Goal: Information Seeking & Learning: Compare options

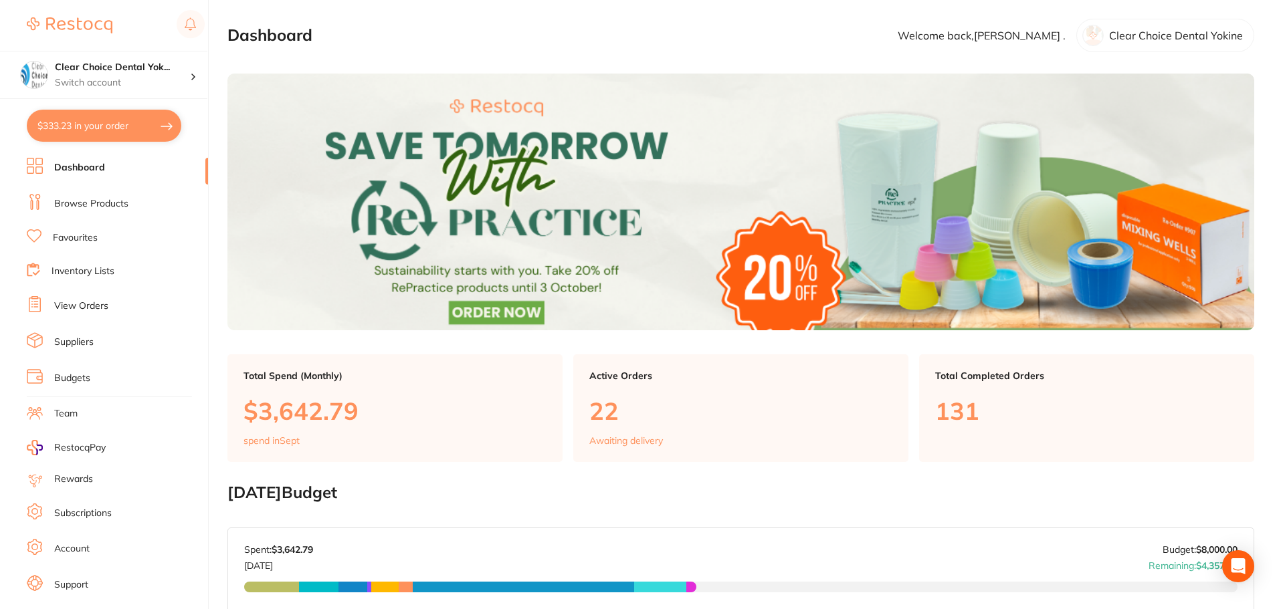
click at [85, 298] on li "View Orders" at bounding box center [117, 306] width 181 height 20
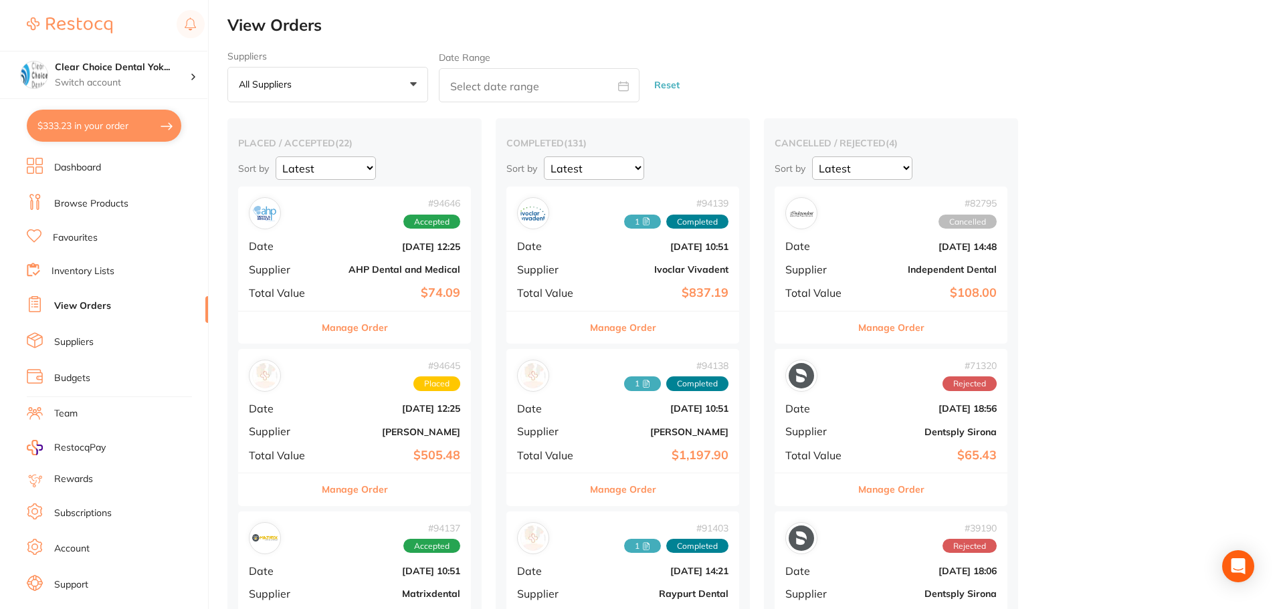
click at [84, 197] on link "Browse Products" at bounding box center [91, 203] width 74 height 13
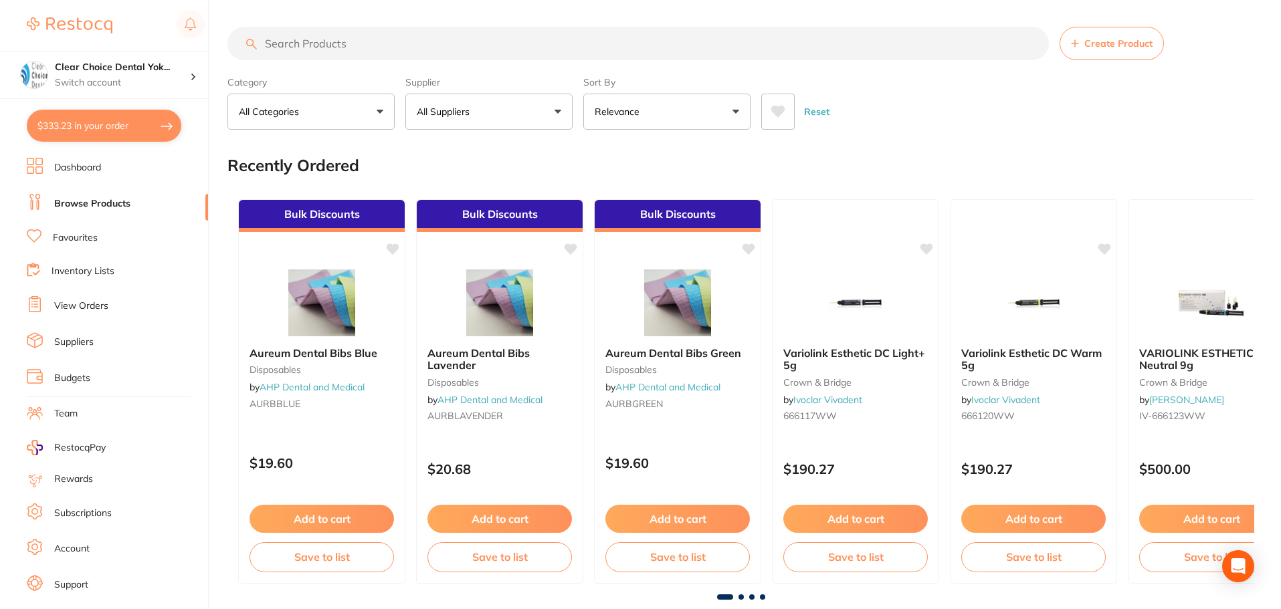
click at [280, 46] on input "search" at bounding box center [637, 43] width 821 height 33
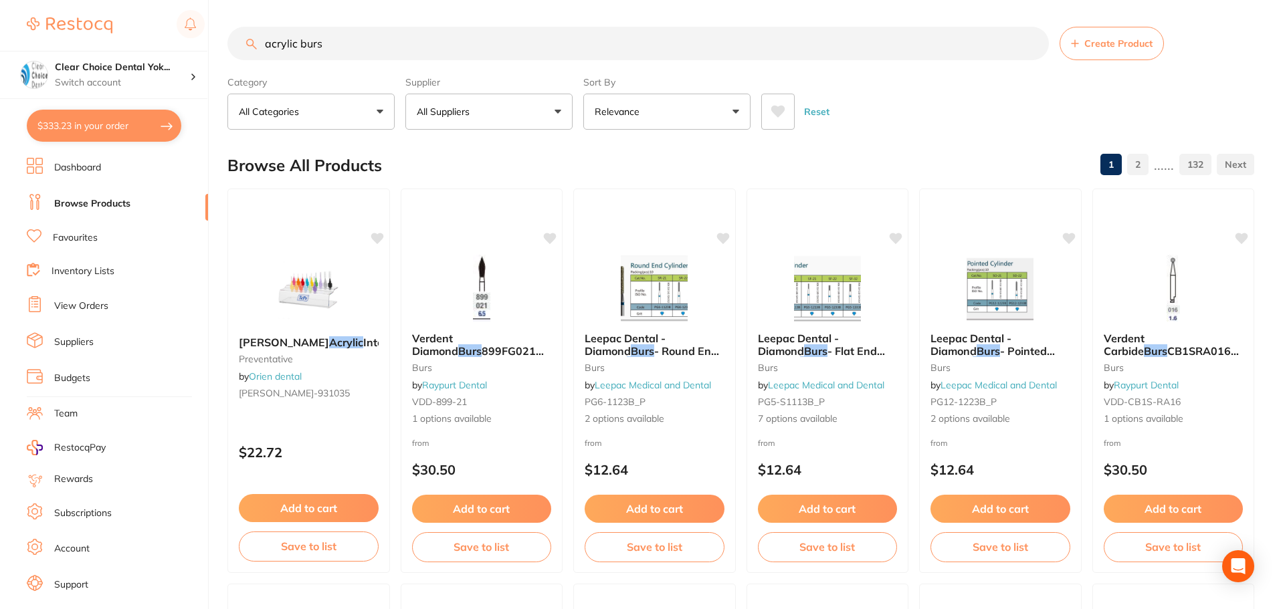
click at [297, 45] on input "acrylic burs" at bounding box center [637, 43] width 821 height 33
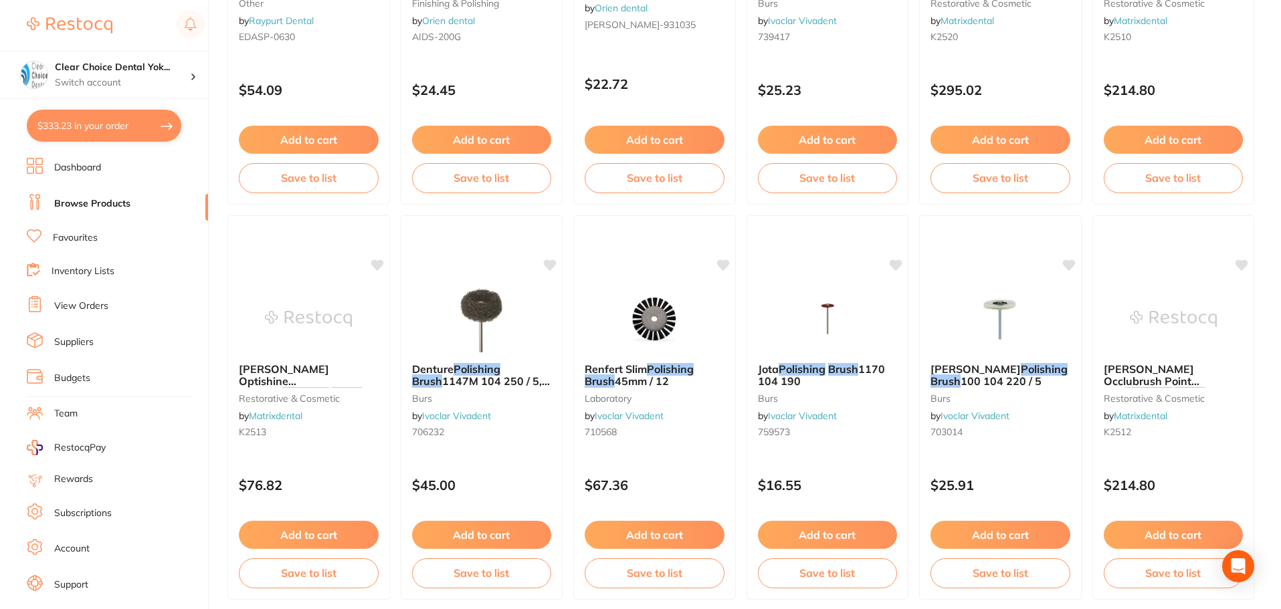
scroll to position [186, 0]
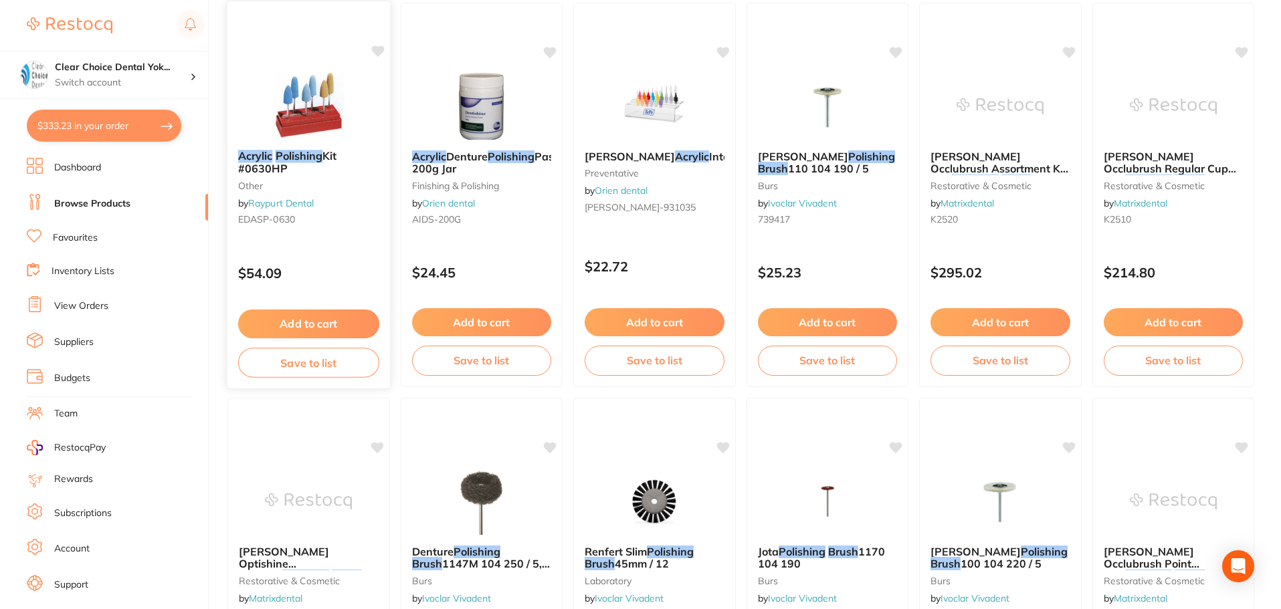
click at [330, 113] on img at bounding box center [309, 106] width 88 height 68
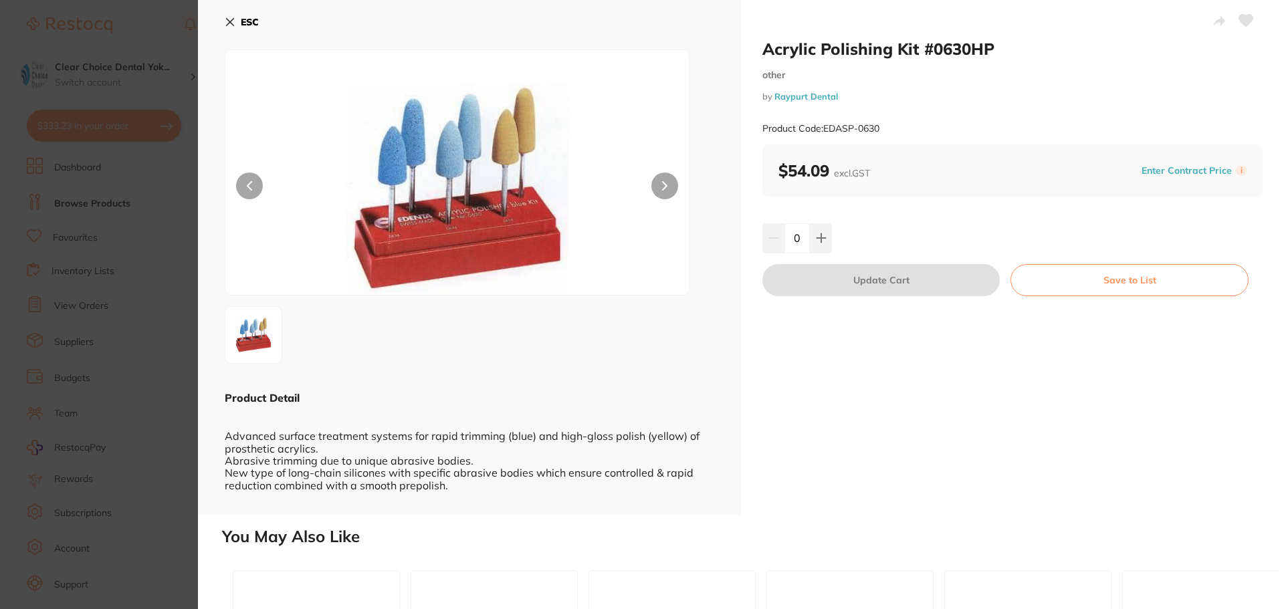
click at [227, 27] on icon at bounding box center [230, 22] width 11 height 11
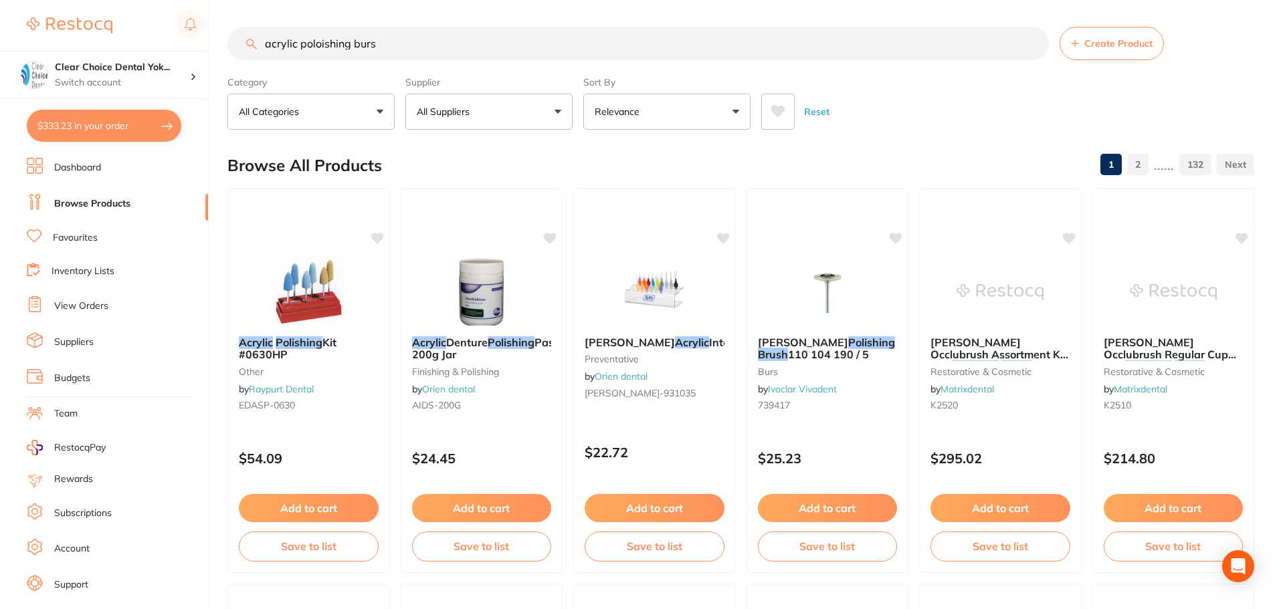
scroll to position [1, 0]
drag, startPoint x: 381, startPoint y: 46, endPoint x: 224, endPoint y: 58, distance: 156.9
click at [224, 58] on div "$333.23 Clear Choice Dental Yok... Switch account Clear Choice Dental Yokine $3…" at bounding box center [640, 304] width 1281 height 609
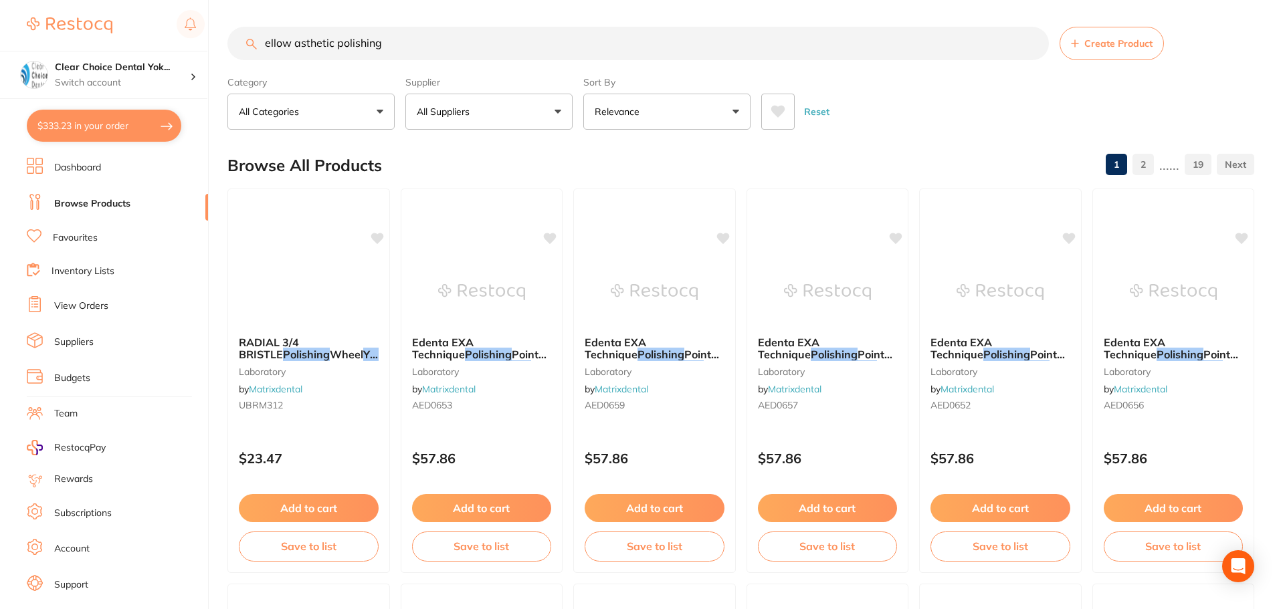
click at [268, 45] on input "ellow asthetic polishing" at bounding box center [637, 43] width 821 height 33
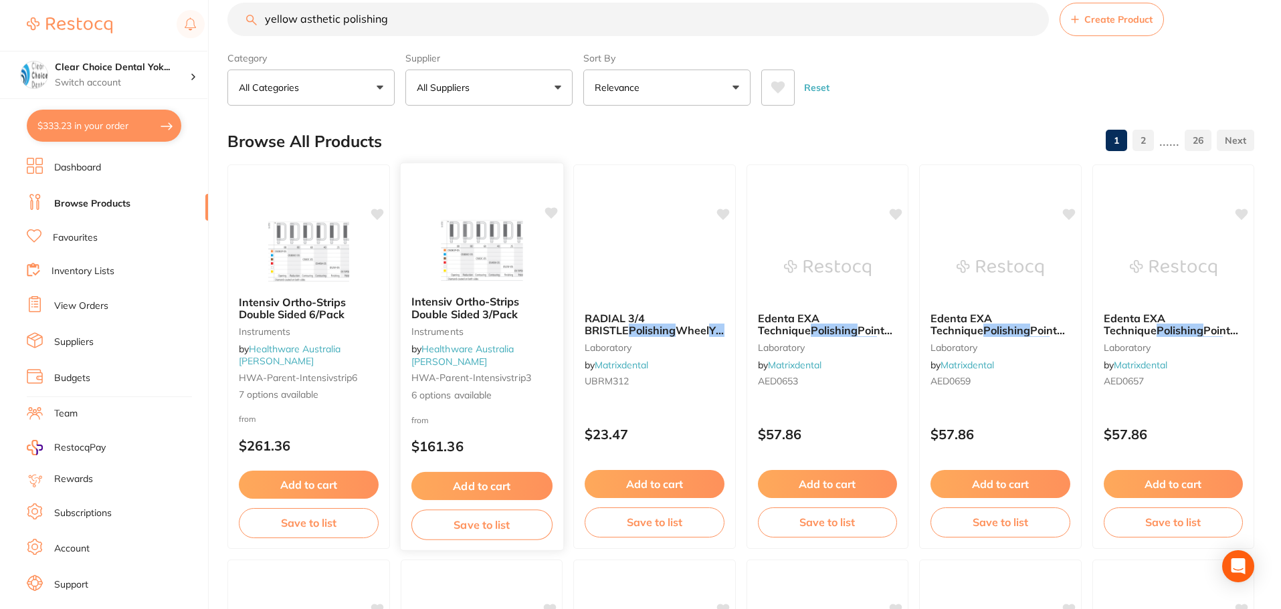
scroll to position [0, 0]
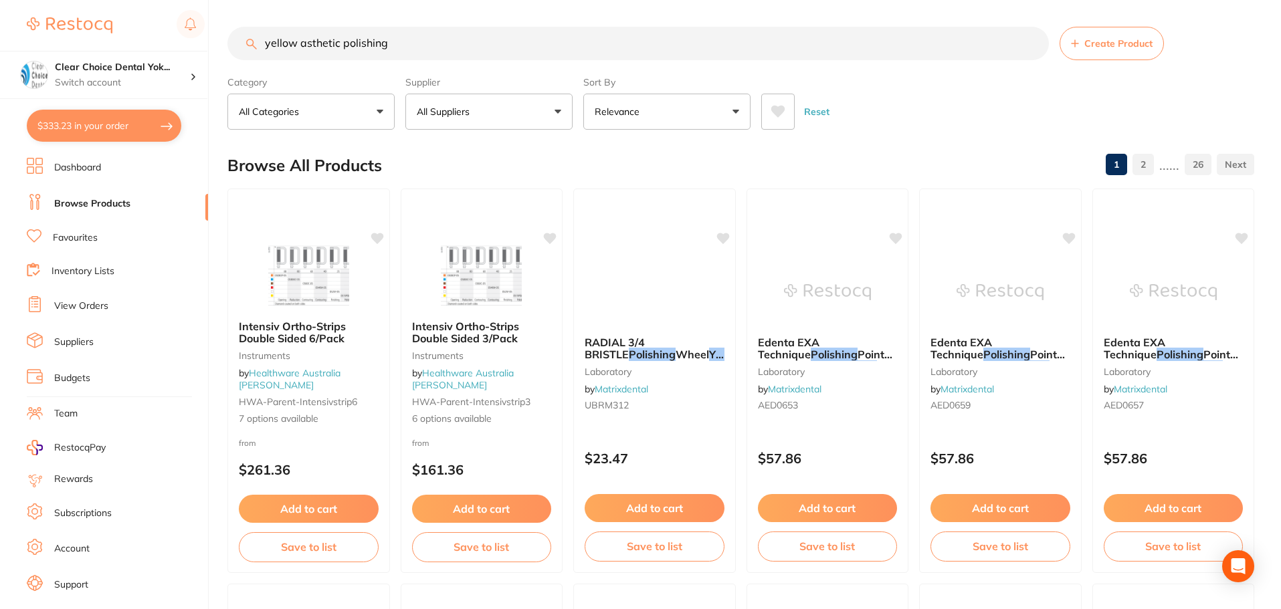
click at [307, 43] on input "yellow asthetic polishing" at bounding box center [637, 43] width 821 height 33
click at [307, 43] on input "yellow aprosthetic polishing" at bounding box center [637, 43] width 821 height 33
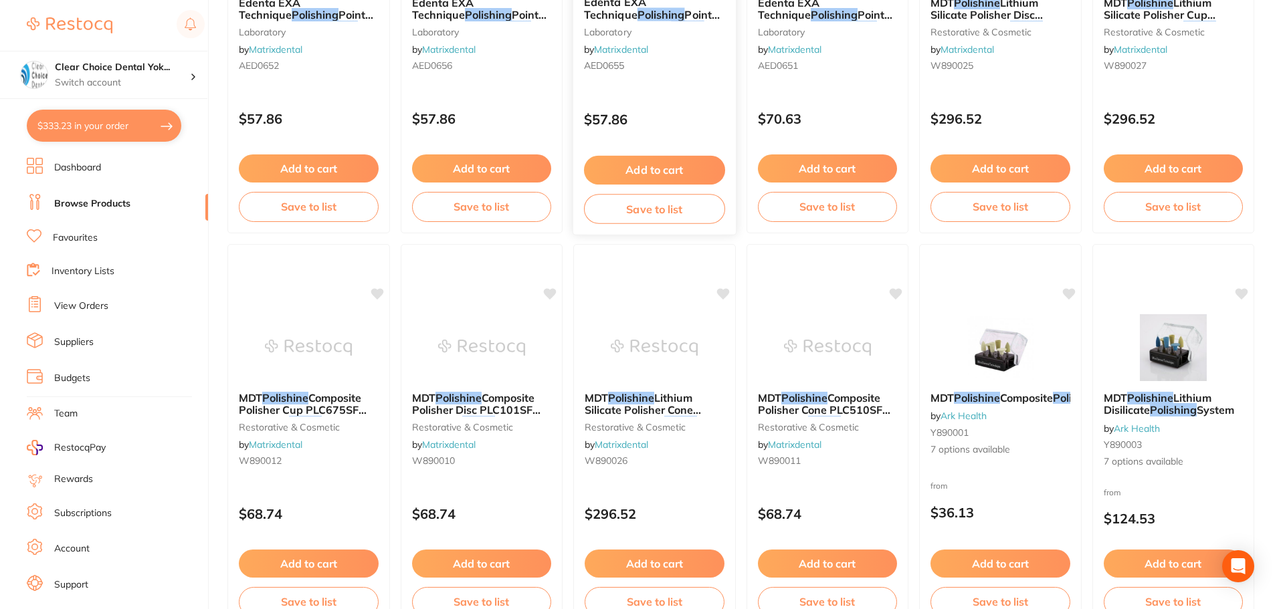
scroll to position [736, 0]
type input "yellow prosthetic polishing"
click at [1000, 366] on img at bounding box center [1000, 346] width 88 height 68
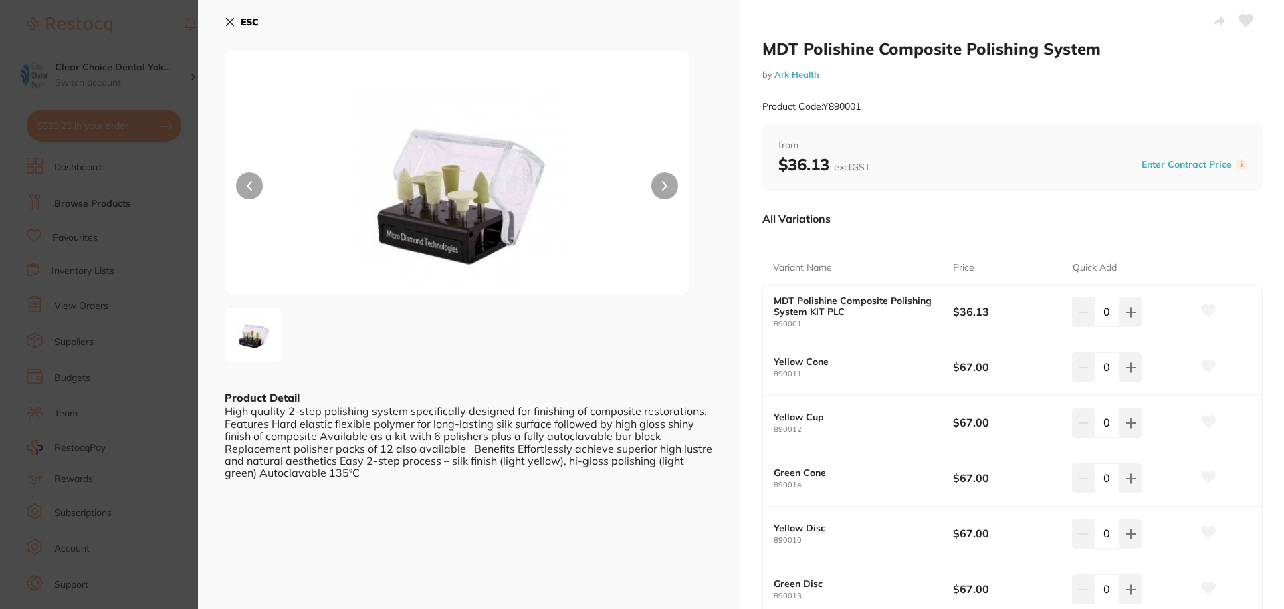
click at [231, 19] on icon at bounding box center [230, 22] width 11 height 11
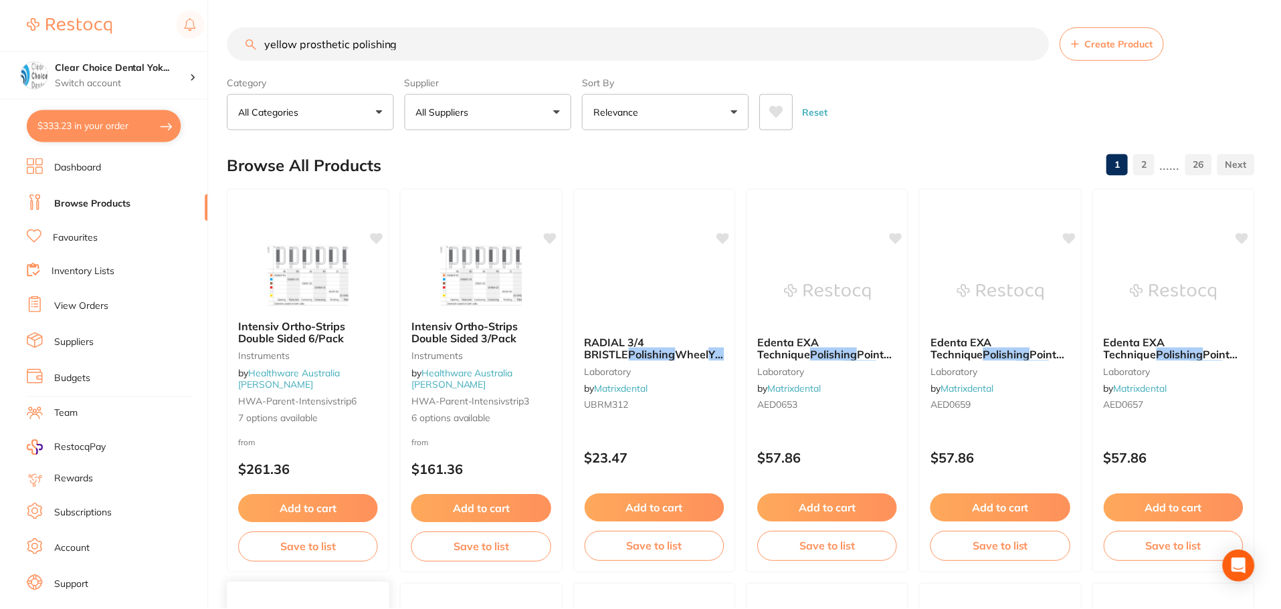
scroll to position [736, 0]
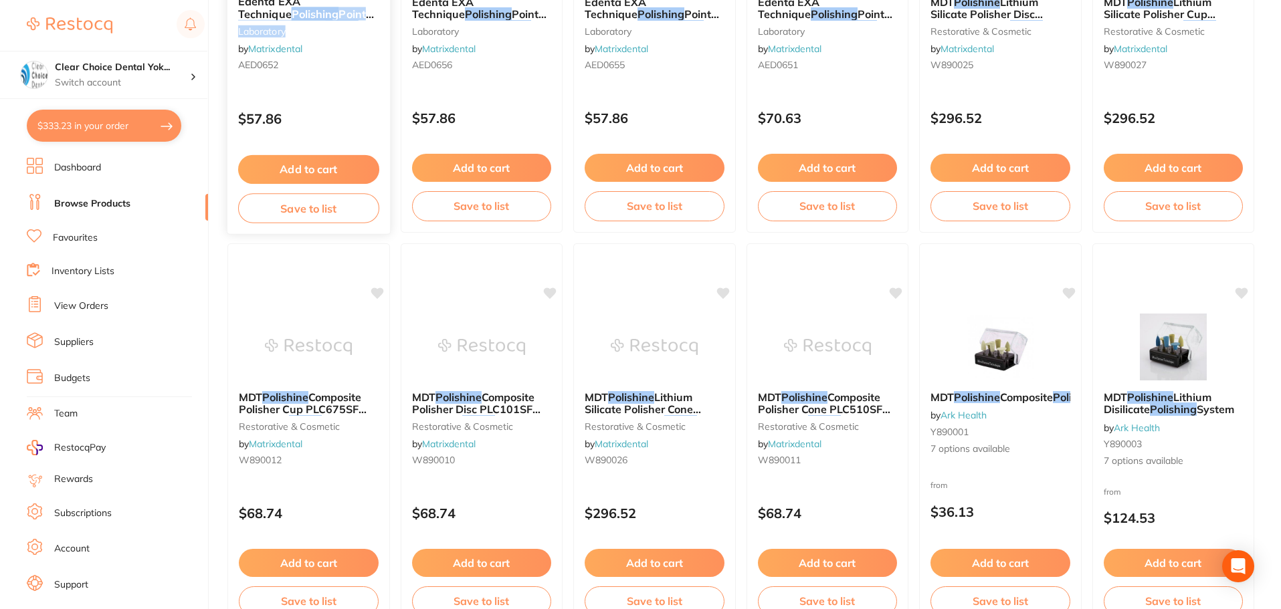
click at [234, 23] on div "Edenta EXA Technique Polishing Point 0652 HP (6) Fine Yellow laboratory by Matr…" at bounding box center [308, 36] width 163 height 102
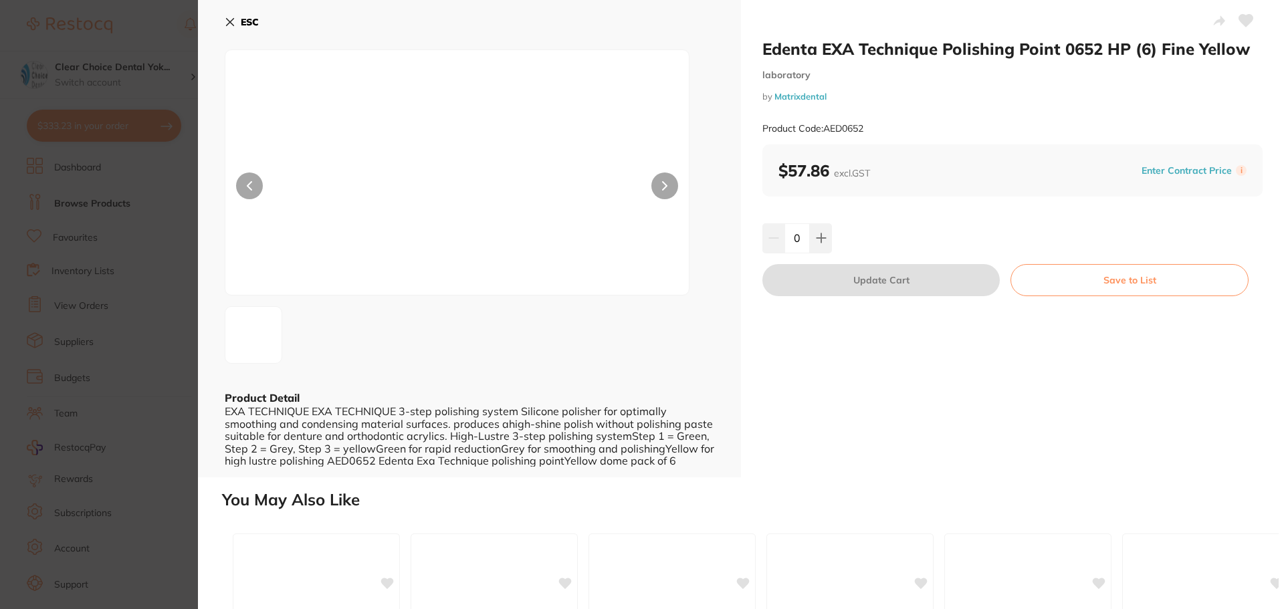
click at [227, 19] on icon at bounding box center [230, 22] width 11 height 11
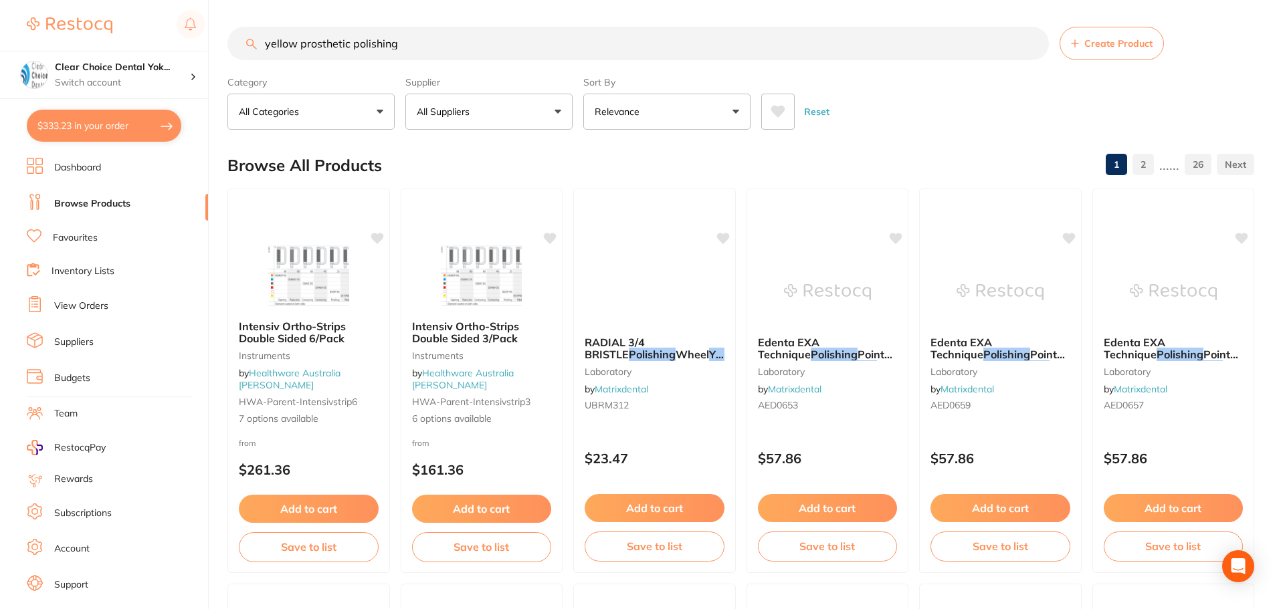
drag, startPoint x: 412, startPoint y: 44, endPoint x: 166, endPoint y: 47, distance: 246.1
click at [166, 47] on div "$333.23 Clear Choice Dental Yok... Switch account Clear Choice Dental Yokine $3…" at bounding box center [640, 304] width 1281 height 609
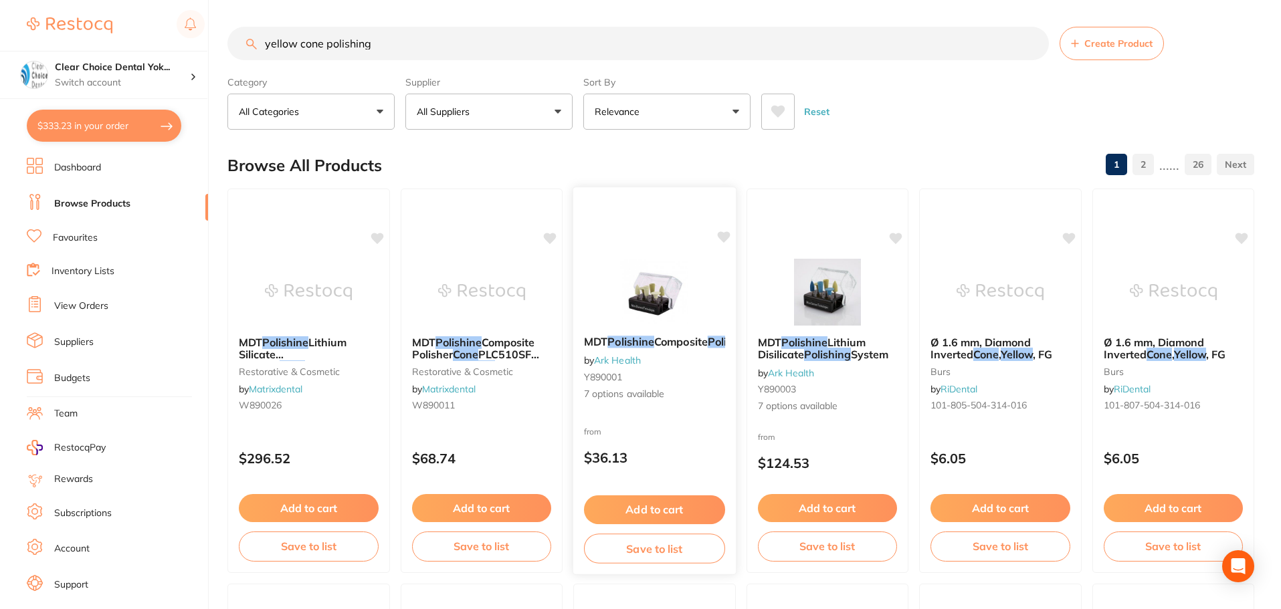
click at [643, 302] on img at bounding box center [655, 291] width 88 height 68
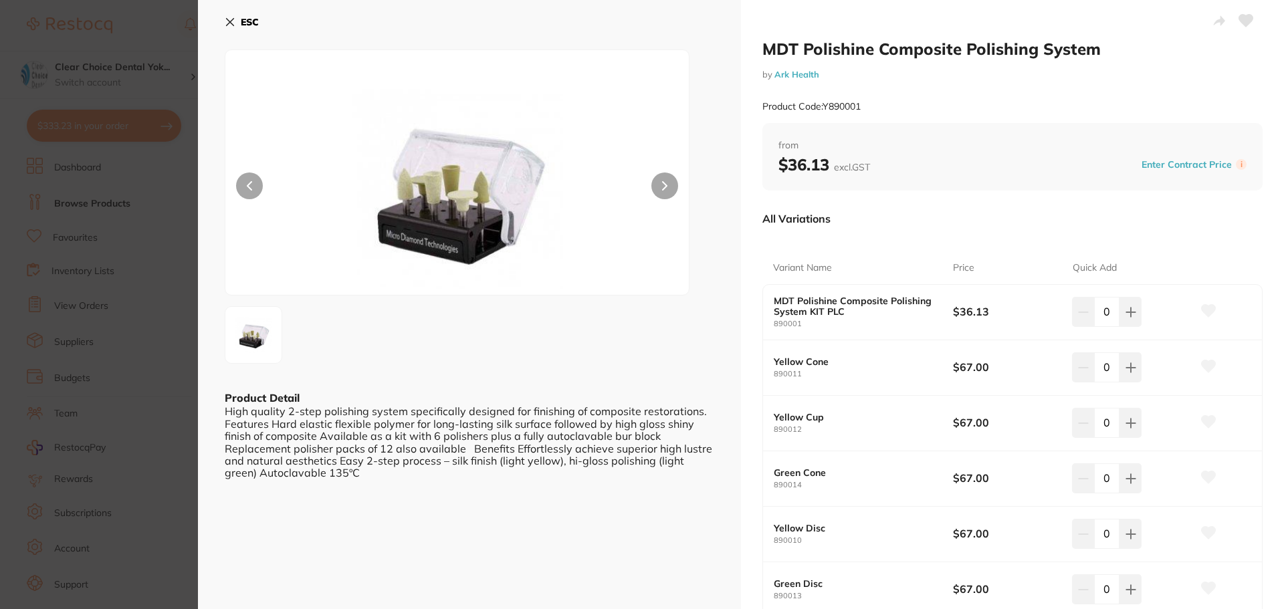
click at [232, 17] on icon at bounding box center [230, 22] width 11 height 11
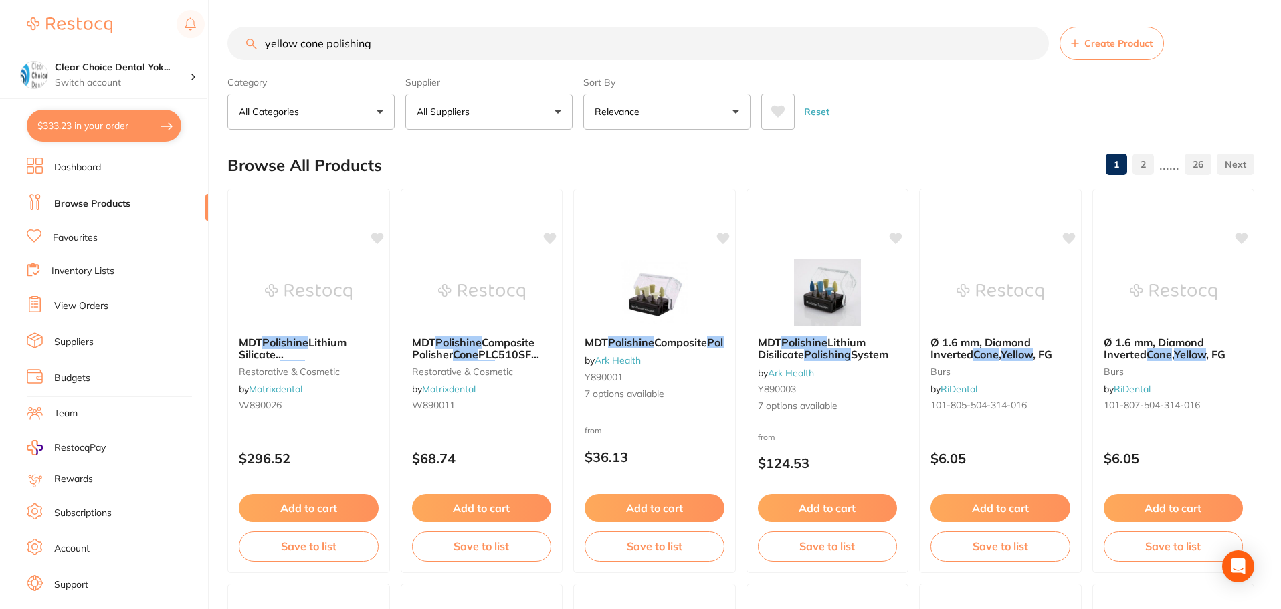
click at [377, 45] on input "yellow cone polishing" at bounding box center [637, 43] width 821 height 33
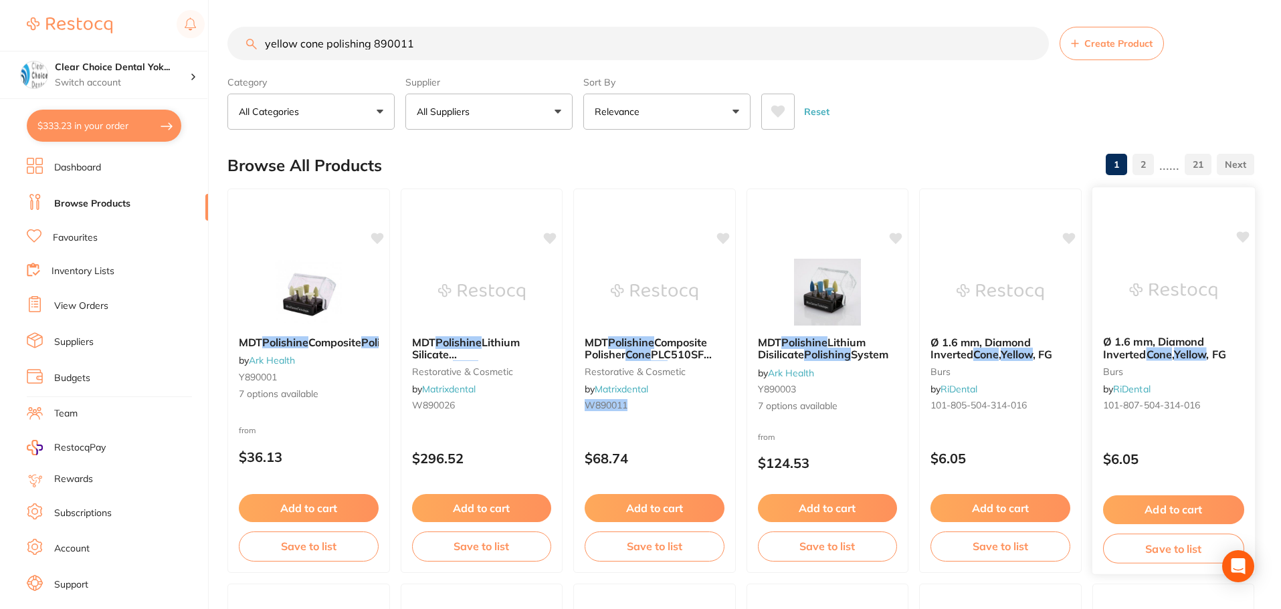
click at [1179, 329] on div "Ø 1.6 mm, Diamond Inverted Cone , Yellow , FG burs by RiDental 101-807-504-314-…" at bounding box center [1172, 376] width 163 height 102
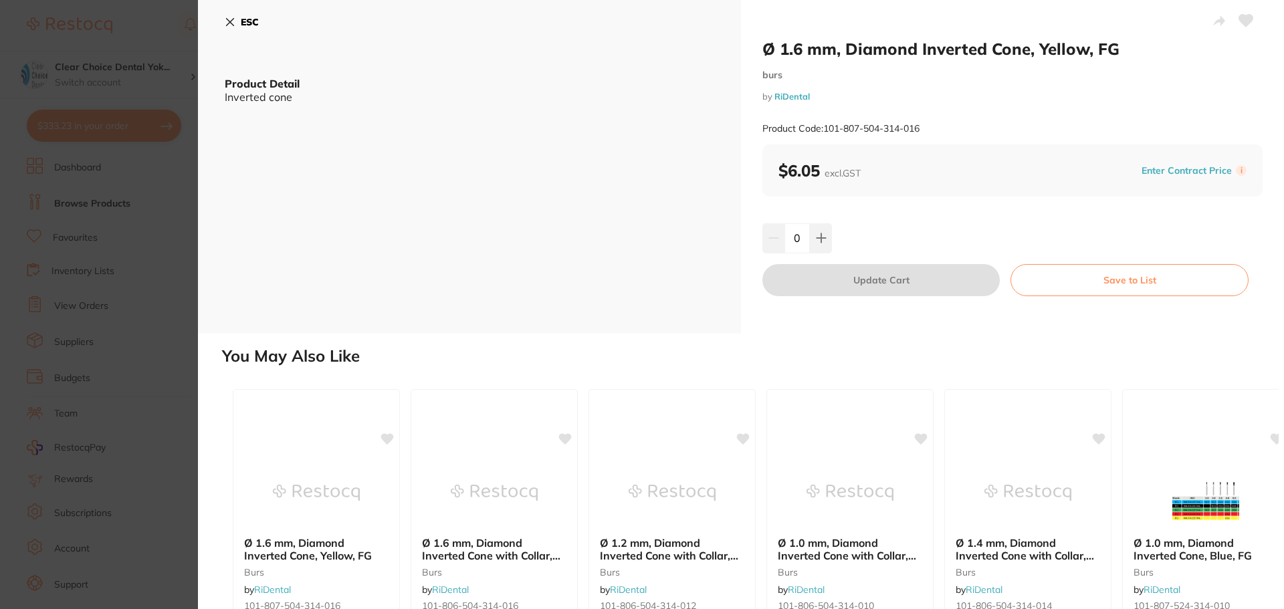
click at [227, 23] on icon at bounding box center [230, 22] width 11 height 11
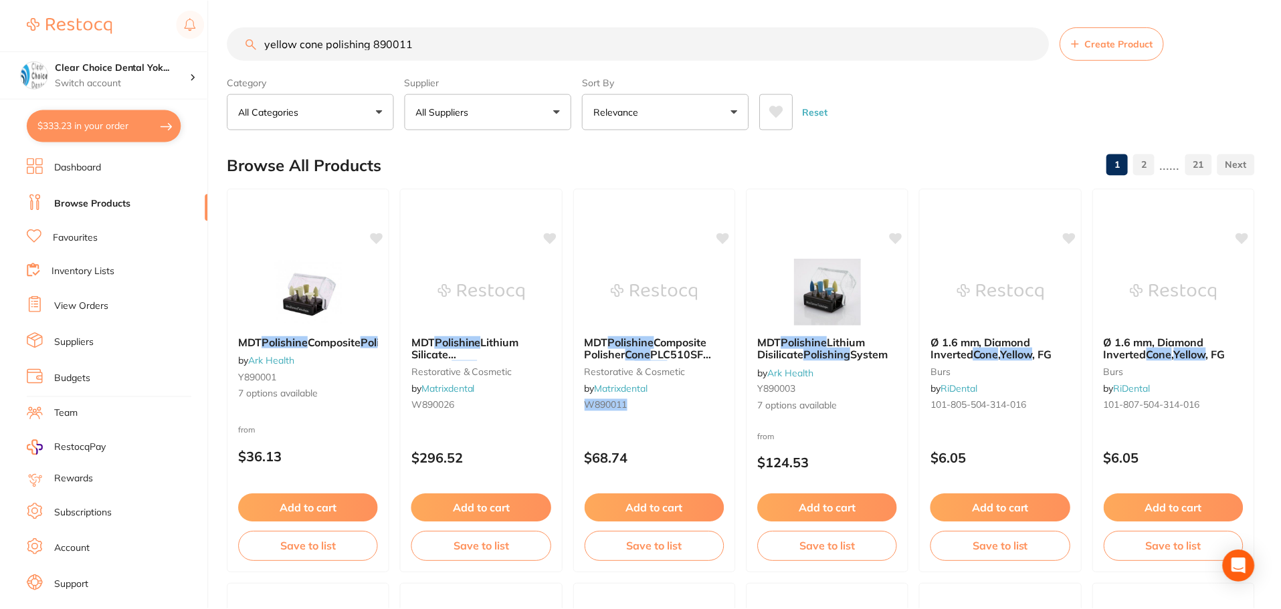
scroll to position [4, 0]
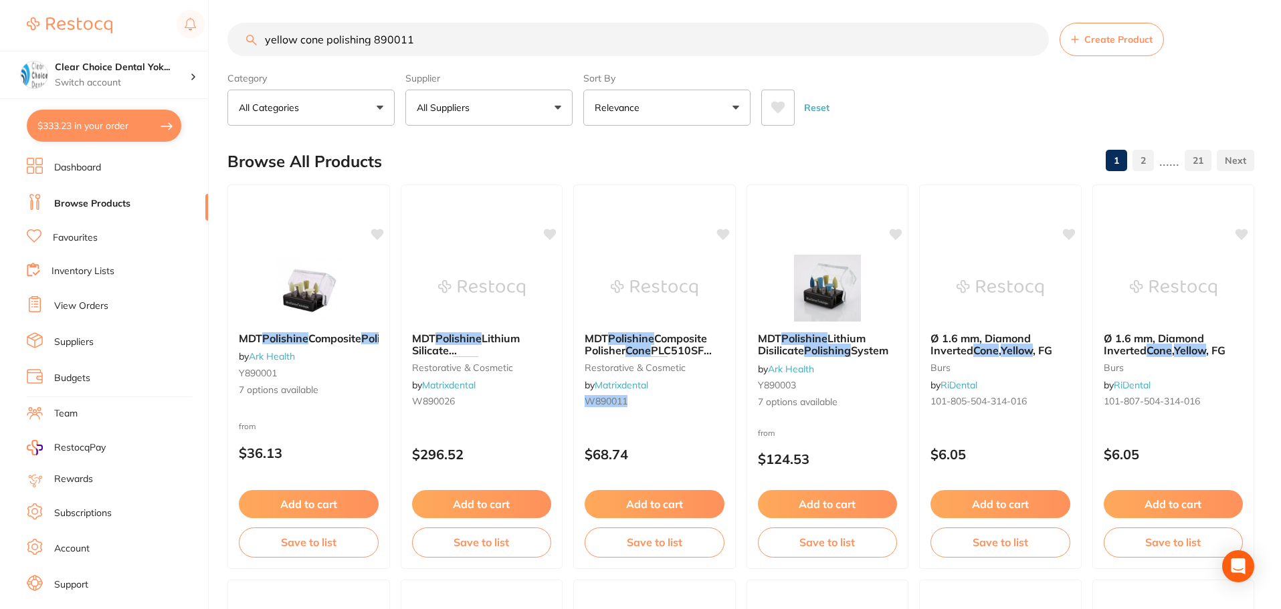
click at [431, 35] on input "yellow cone polishing 890011" at bounding box center [637, 39] width 821 height 33
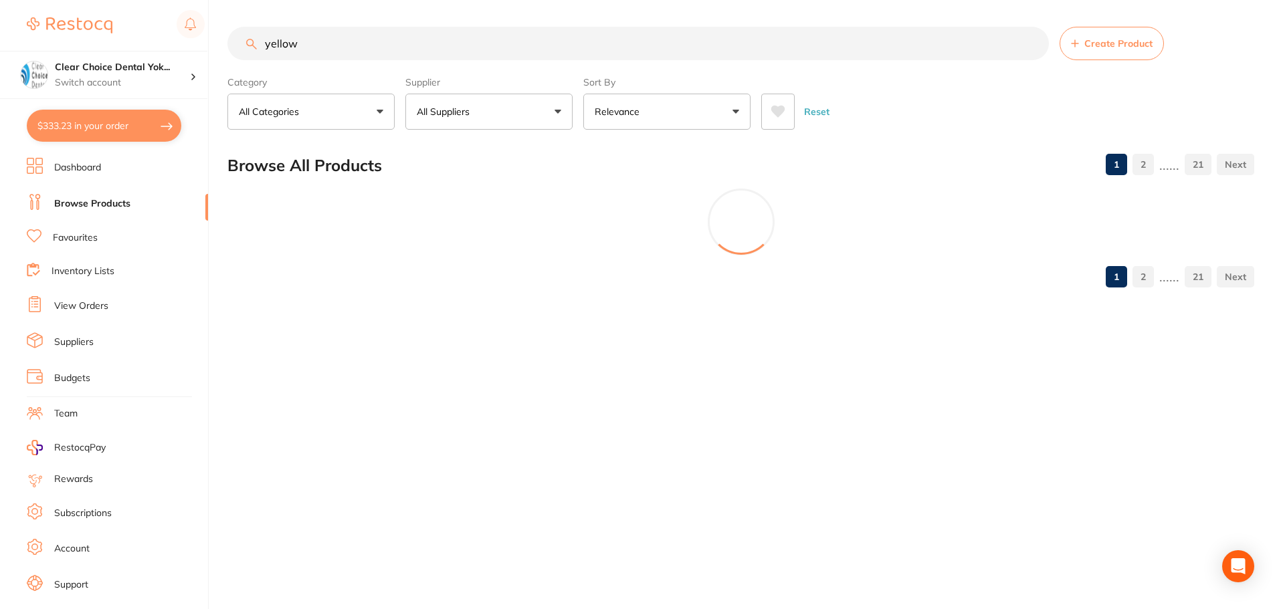
scroll to position [0, 0]
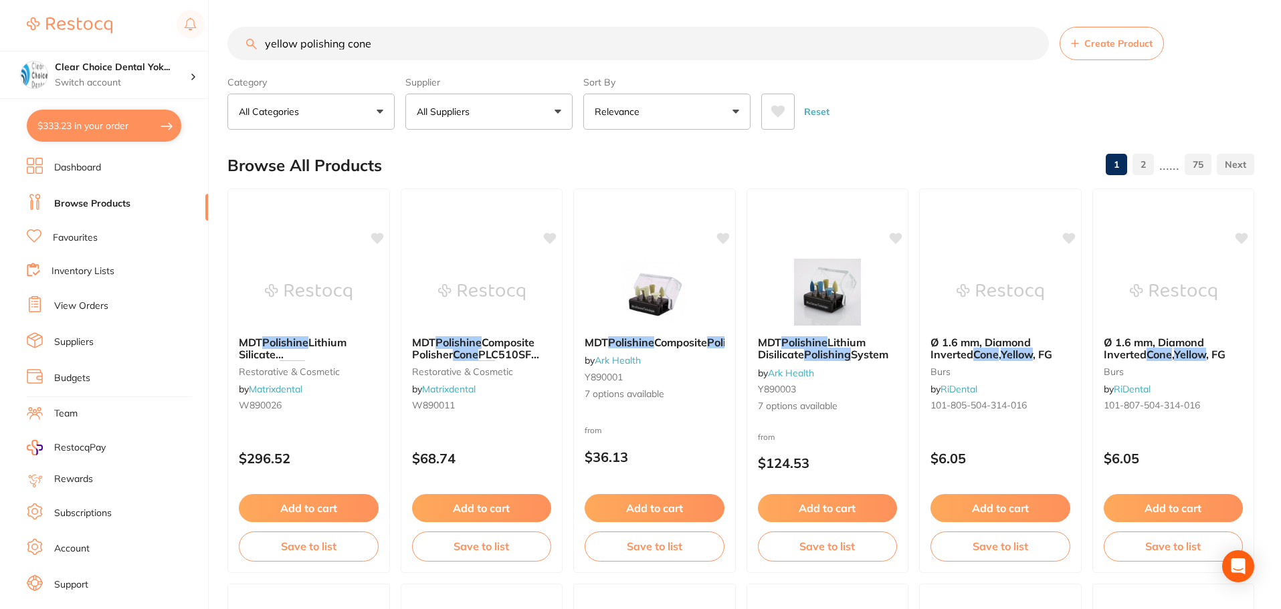
click at [343, 44] on input "yellow polishing cone" at bounding box center [637, 43] width 821 height 33
click at [298, 44] on input "yellow polishing cone" at bounding box center [637, 43] width 821 height 33
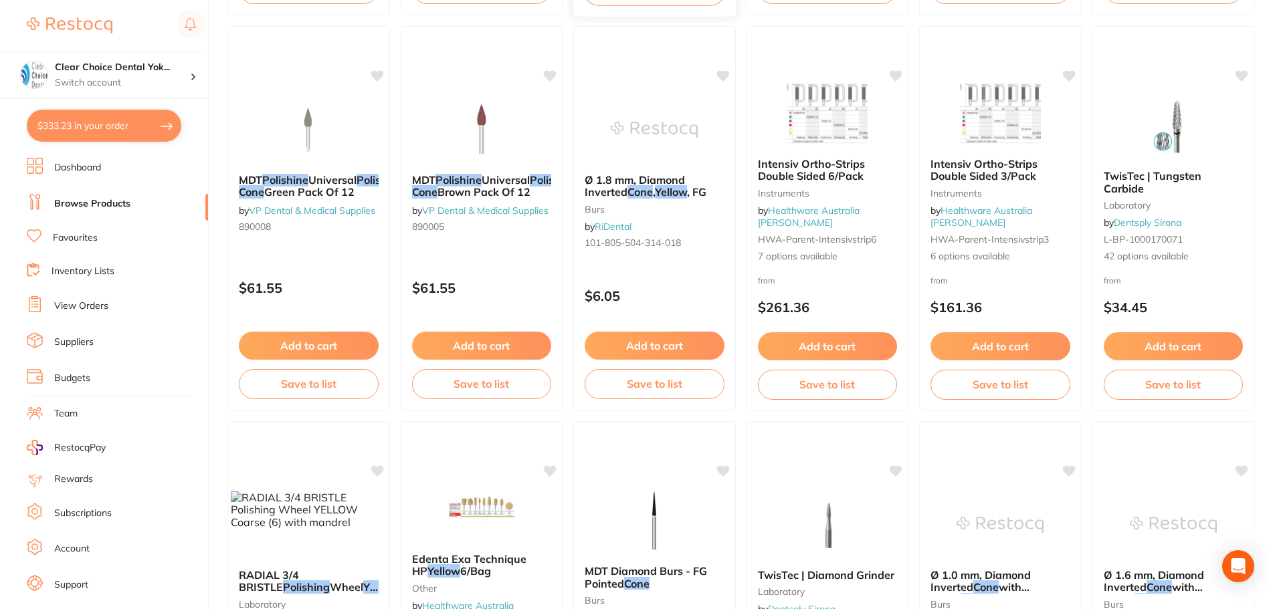
scroll to position [602, 0]
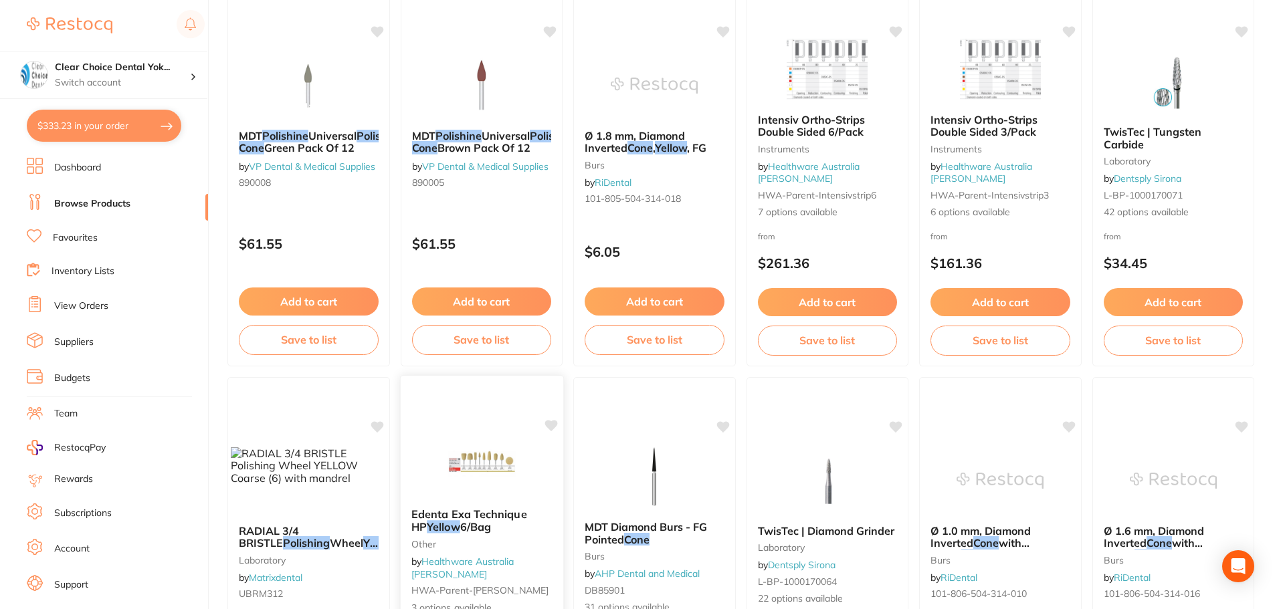
type input "yellow prosthetic polishing cone"
click at [472, 480] on img at bounding box center [481, 464] width 88 height 68
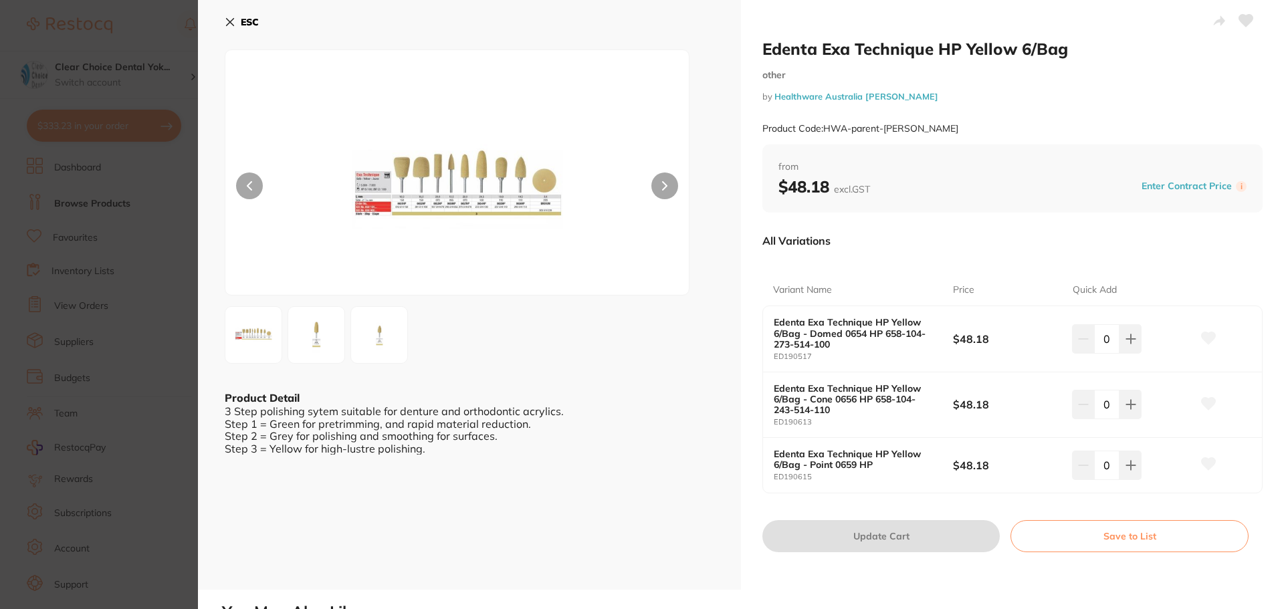
click at [385, 336] on img at bounding box center [379, 335] width 48 height 48
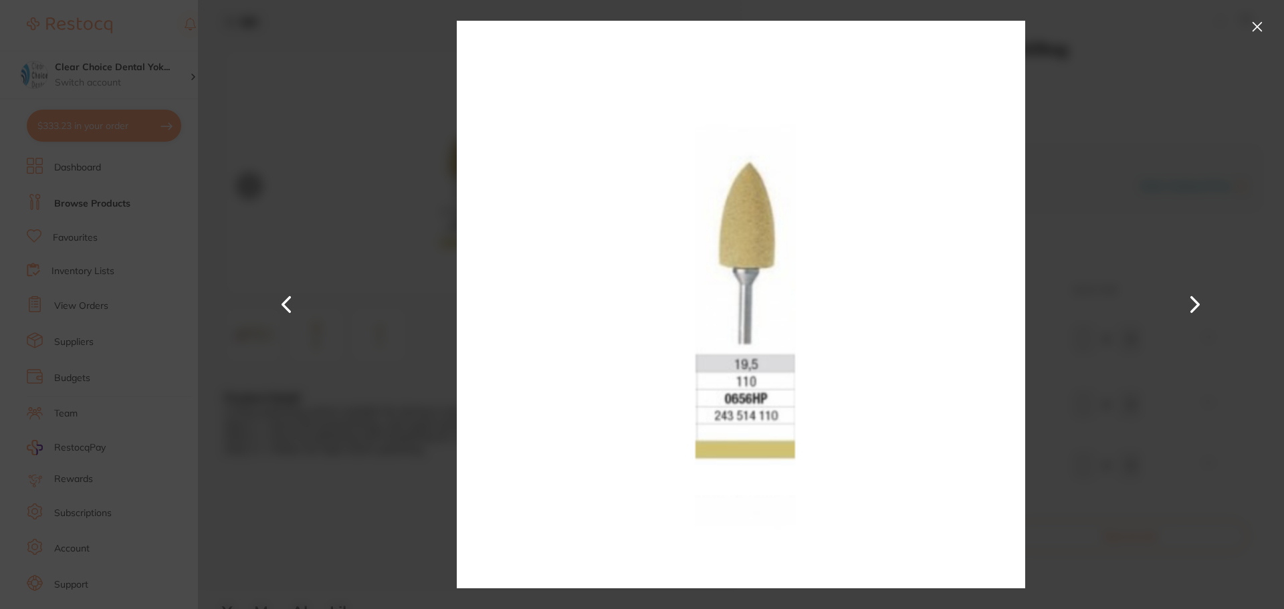
click at [1201, 308] on button at bounding box center [1195, 304] width 32 height 305
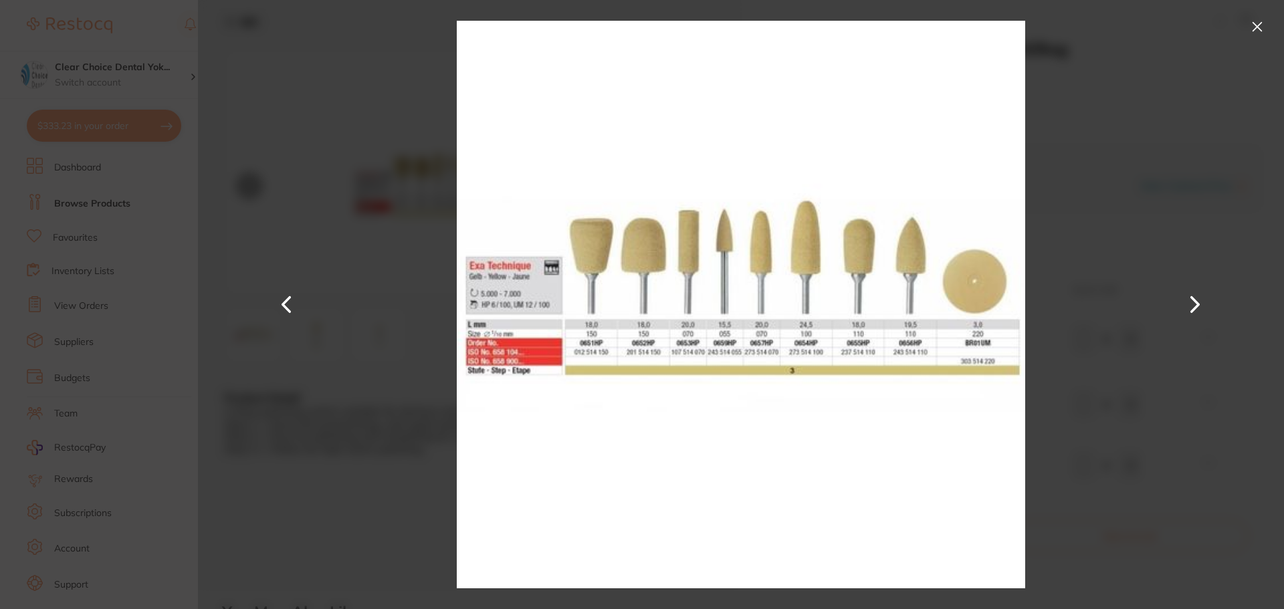
click at [1196, 308] on button at bounding box center [1195, 304] width 32 height 305
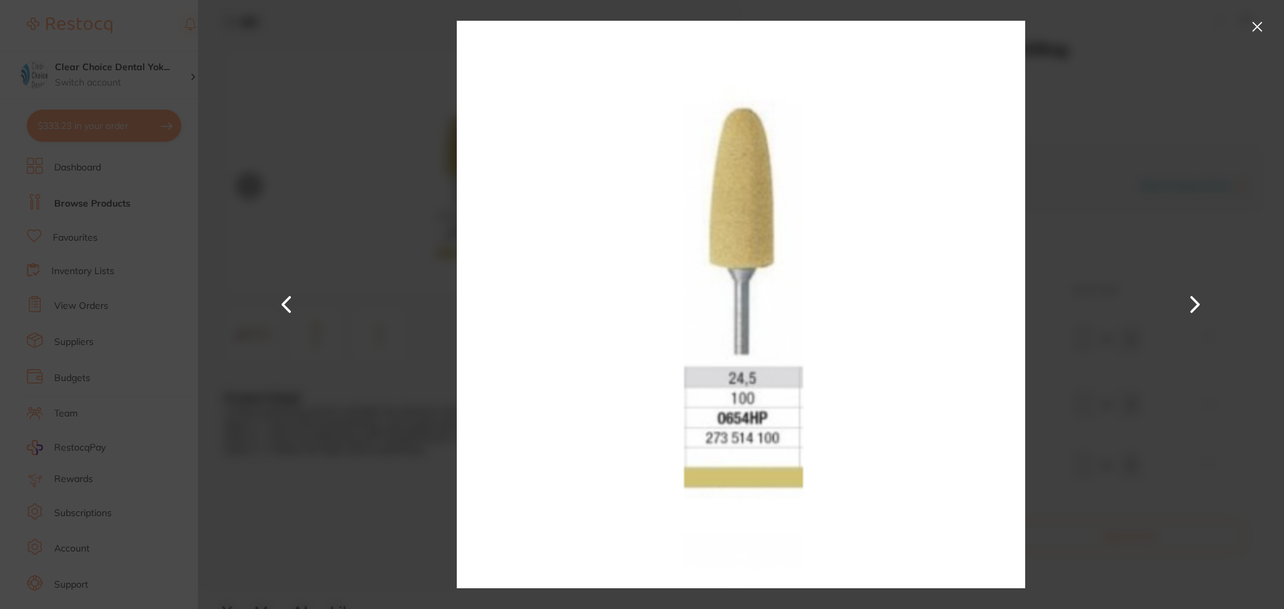
click at [1196, 308] on button at bounding box center [1195, 304] width 32 height 305
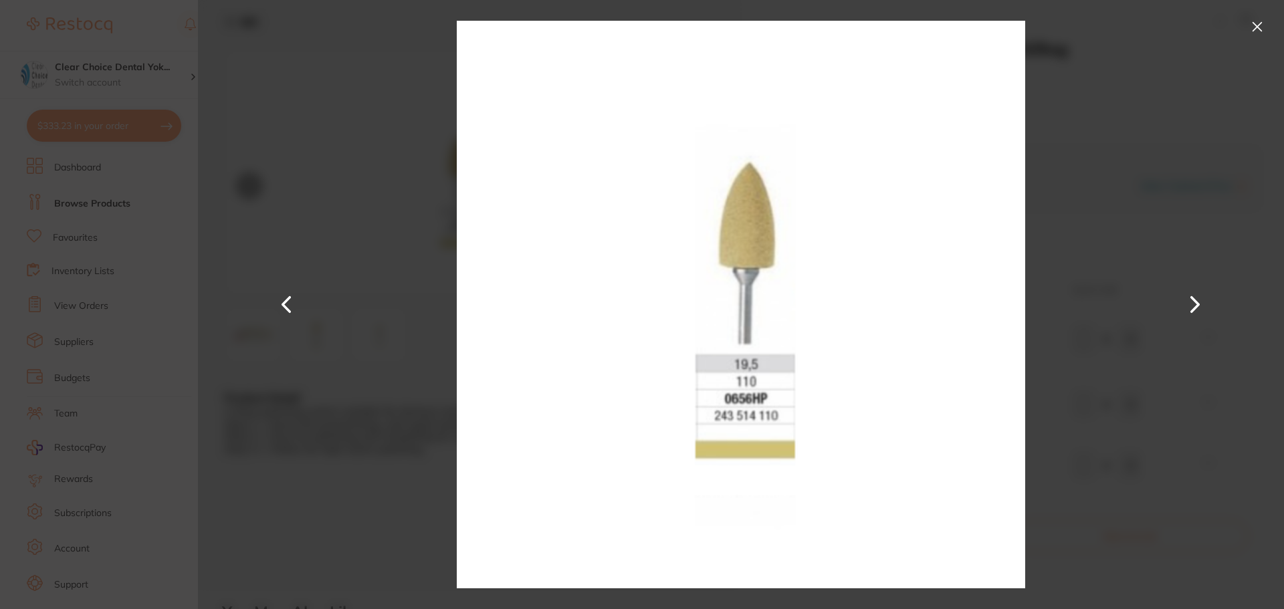
click at [1191, 297] on button at bounding box center [1195, 304] width 32 height 305
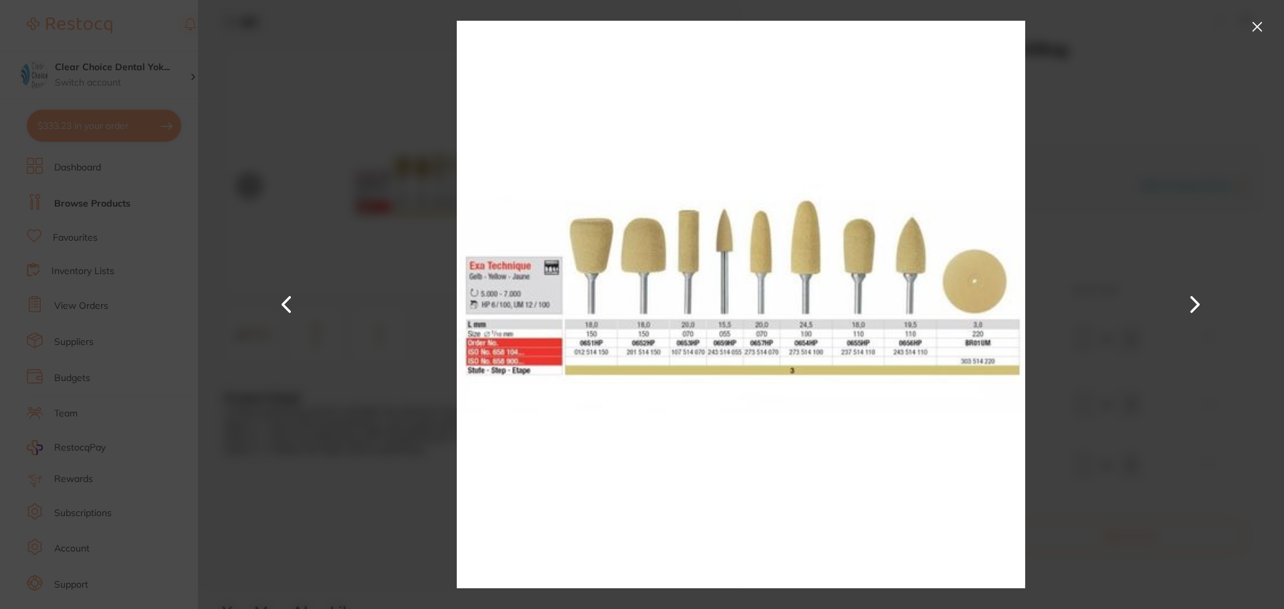
click at [907, 282] on img at bounding box center [741, 304] width 568 height 609
click at [286, 304] on button at bounding box center [287, 304] width 32 height 305
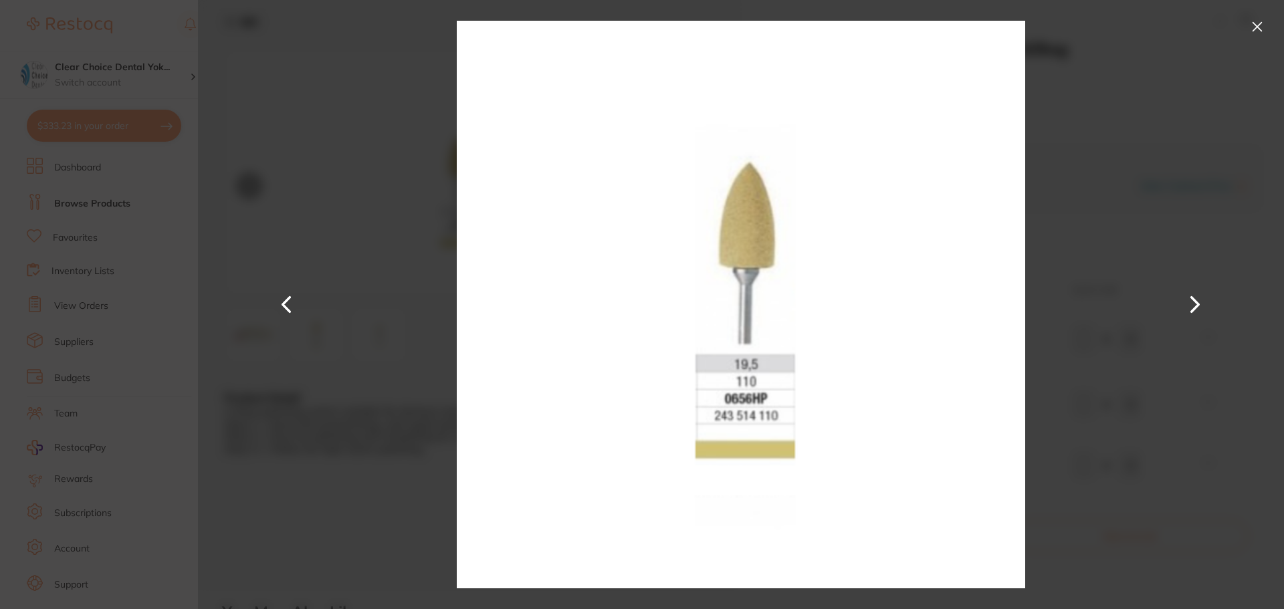
click at [286, 304] on button at bounding box center [287, 304] width 32 height 305
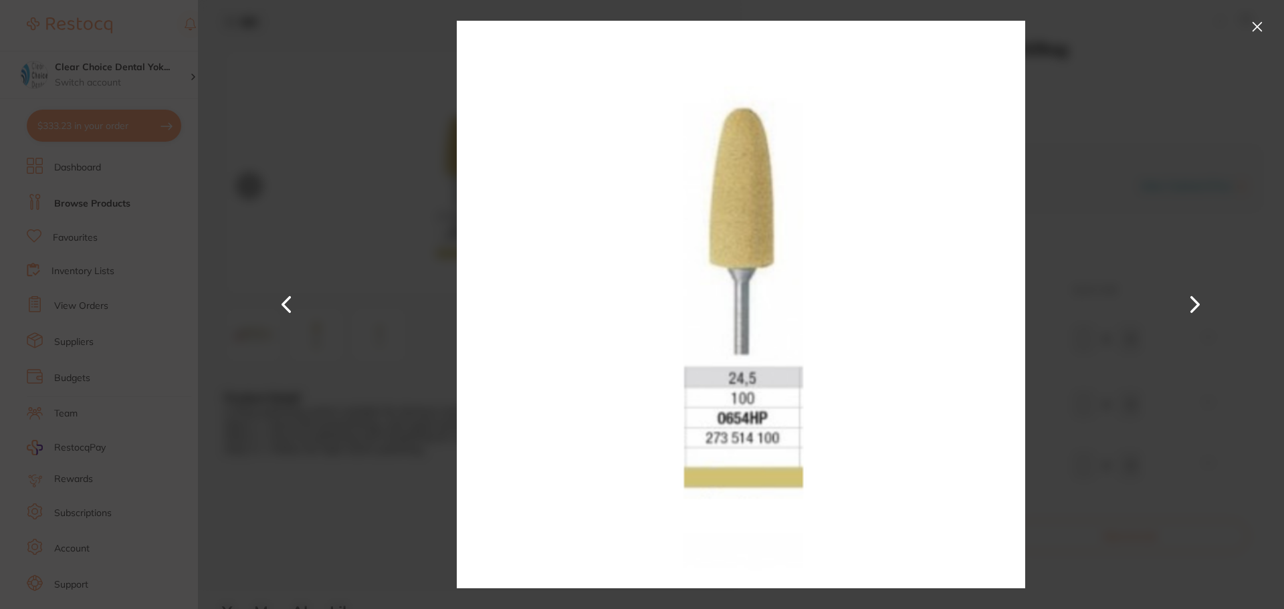
click at [286, 304] on button at bounding box center [287, 304] width 32 height 305
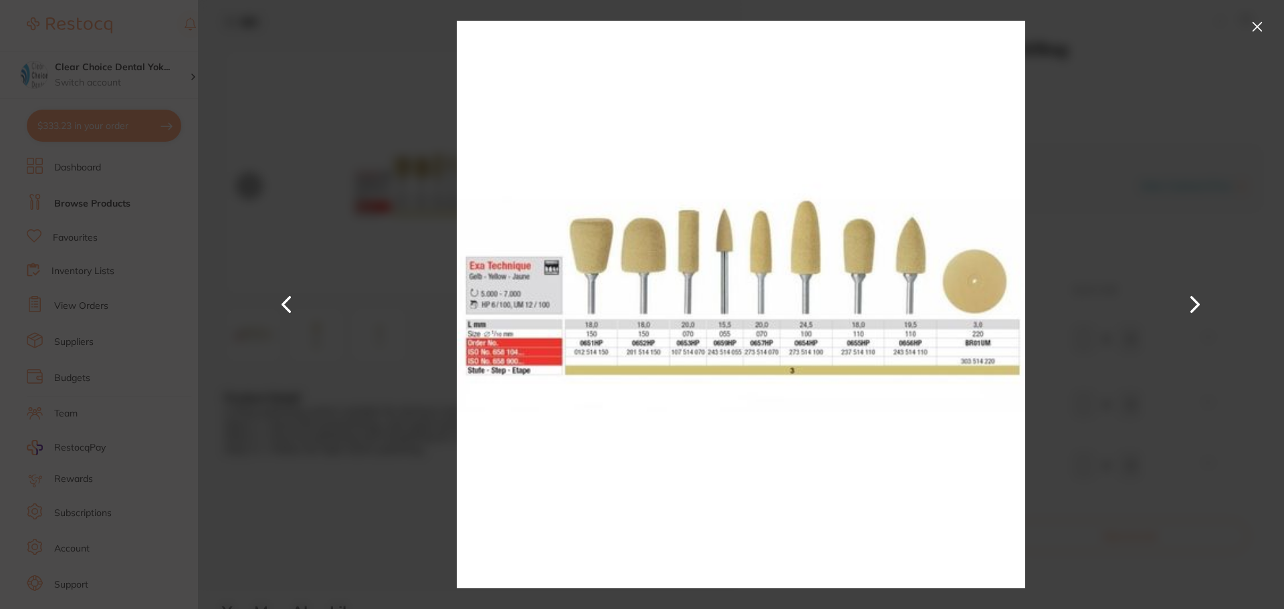
click at [286, 304] on button at bounding box center [287, 304] width 32 height 305
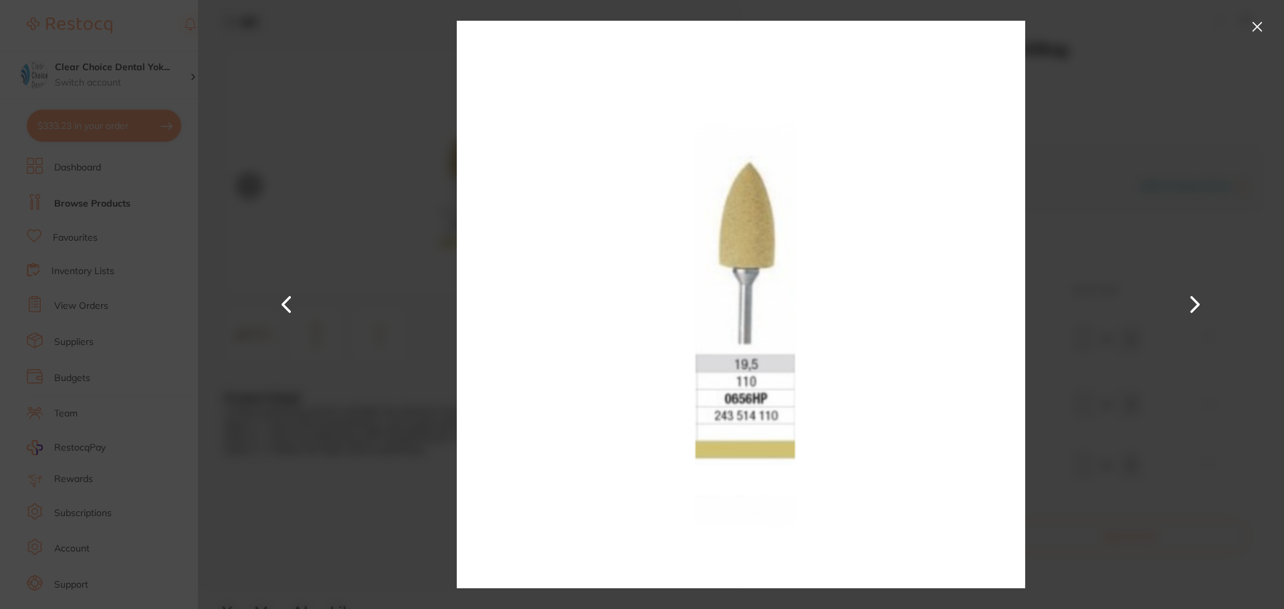
click at [1258, 21] on button at bounding box center [1257, 26] width 21 height 21
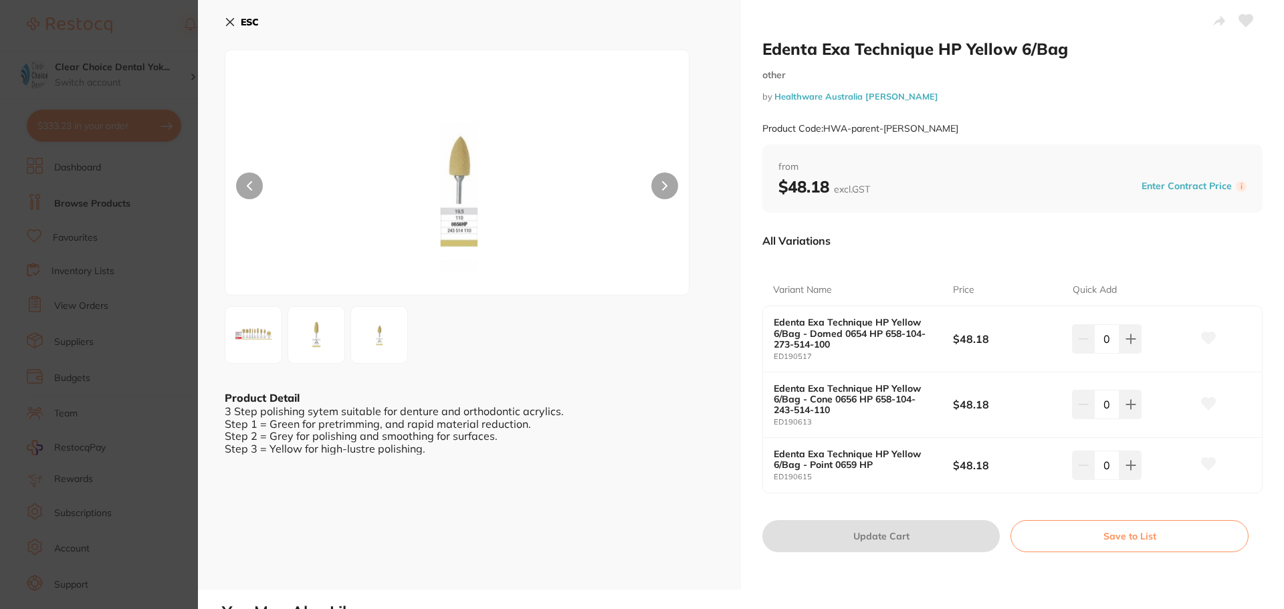
click at [232, 22] on icon at bounding box center [230, 22] width 11 height 11
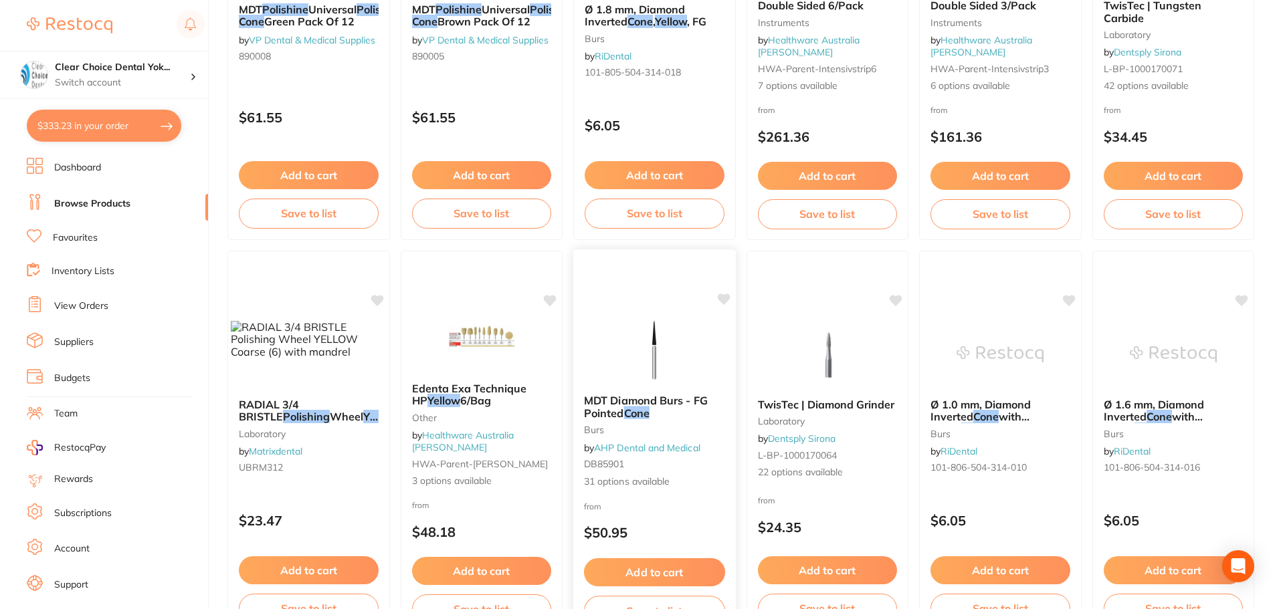
scroll to position [736, 0]
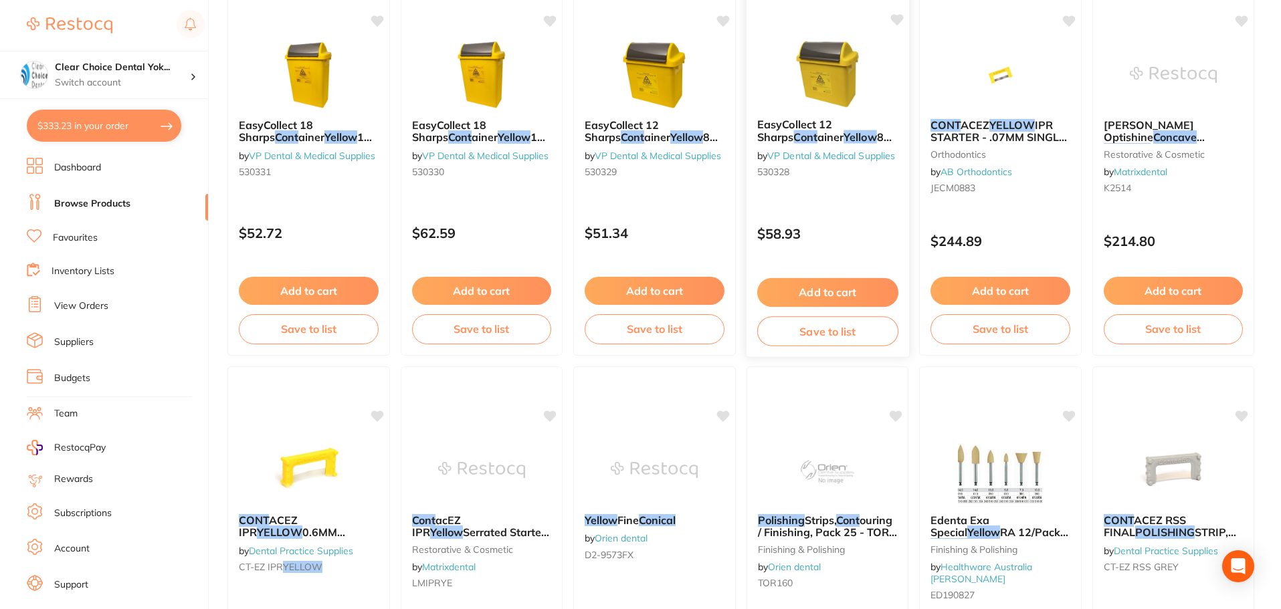
scroll to position [3010, 0]
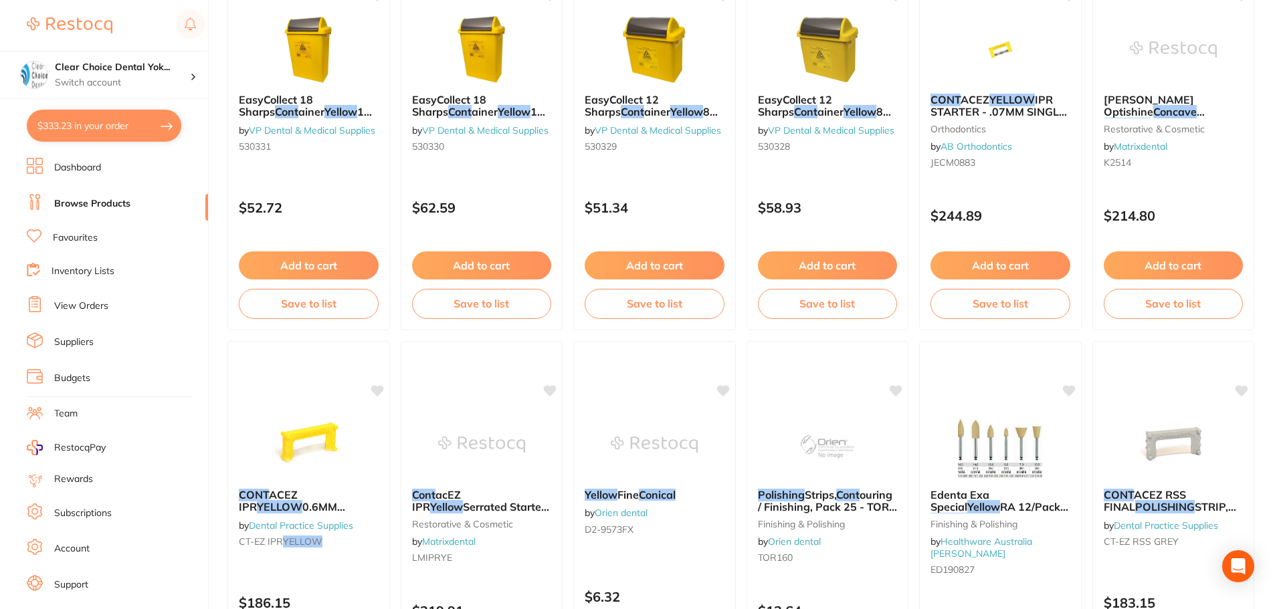
click at [986, 428] on img at bounding box center [999, 444] width 87 height 67
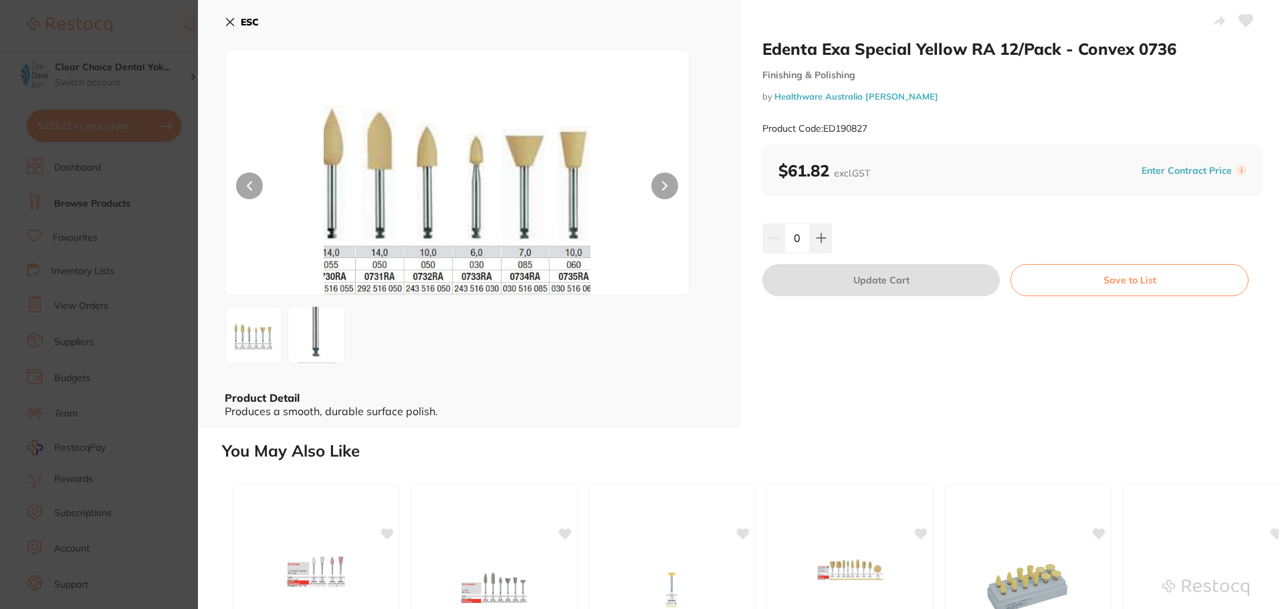
click at [654, 186] on button at bounding box center [664, 186] width 27 height 27
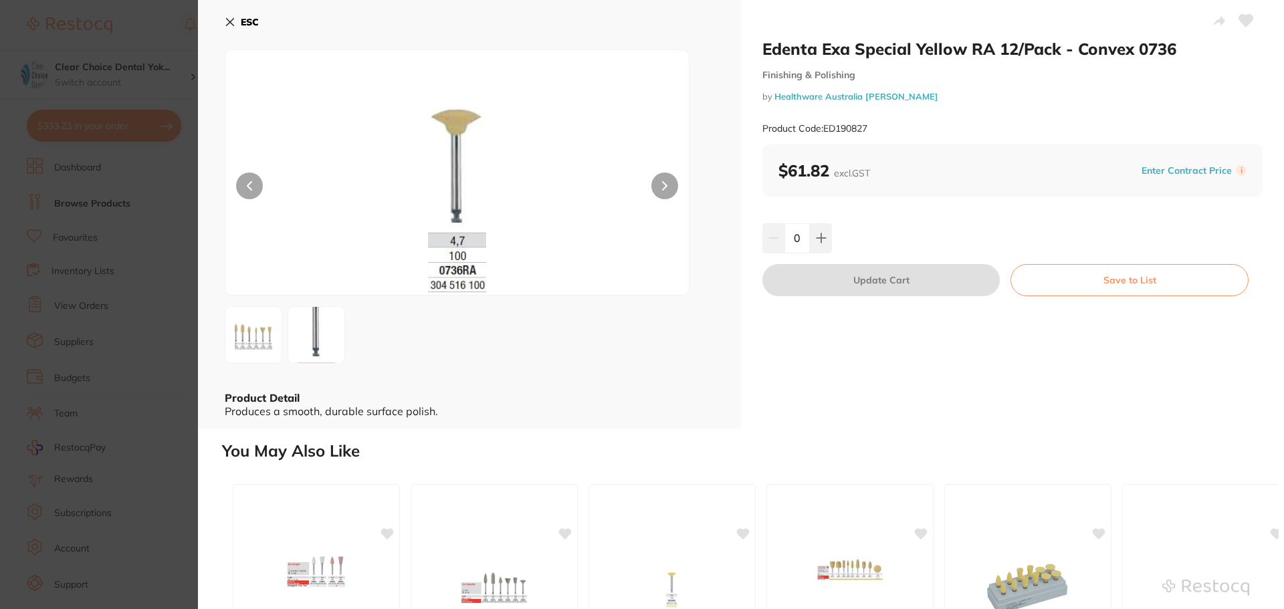
click at [224, 27] on div "ESC Product Detail Produces a smooth, durable surface polish." at bounding box center [469, 214] width 543 height 429
click at [231, 24] on icon at bounding box center [230, 22] width 11 height 11
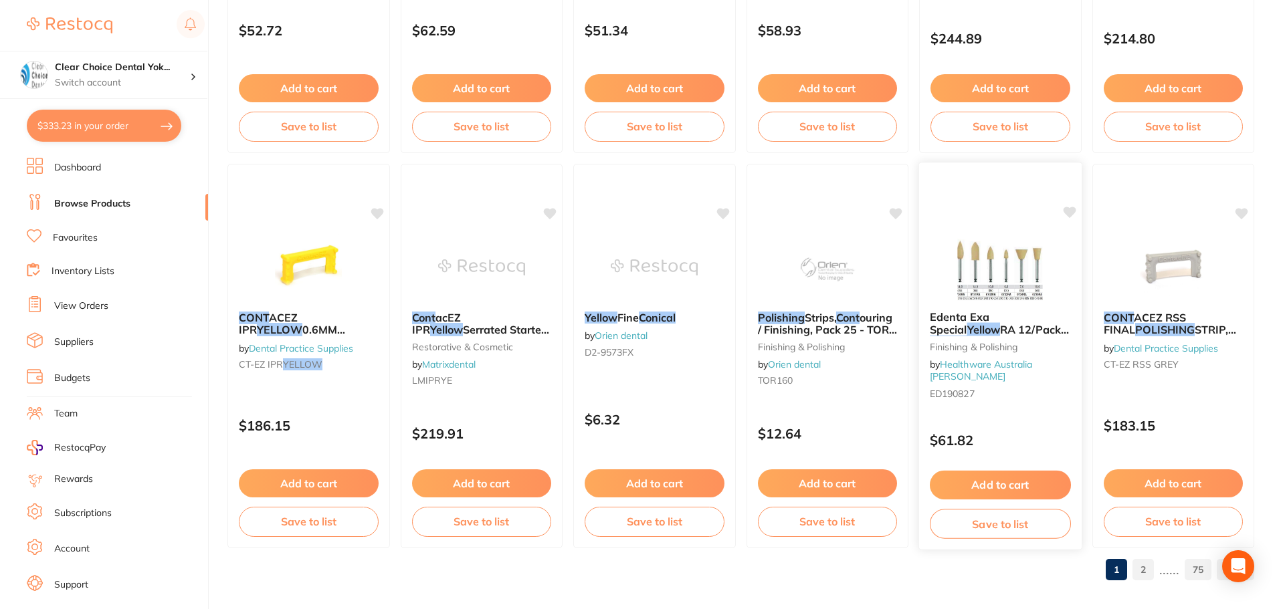
scroll to position [3196, 0]
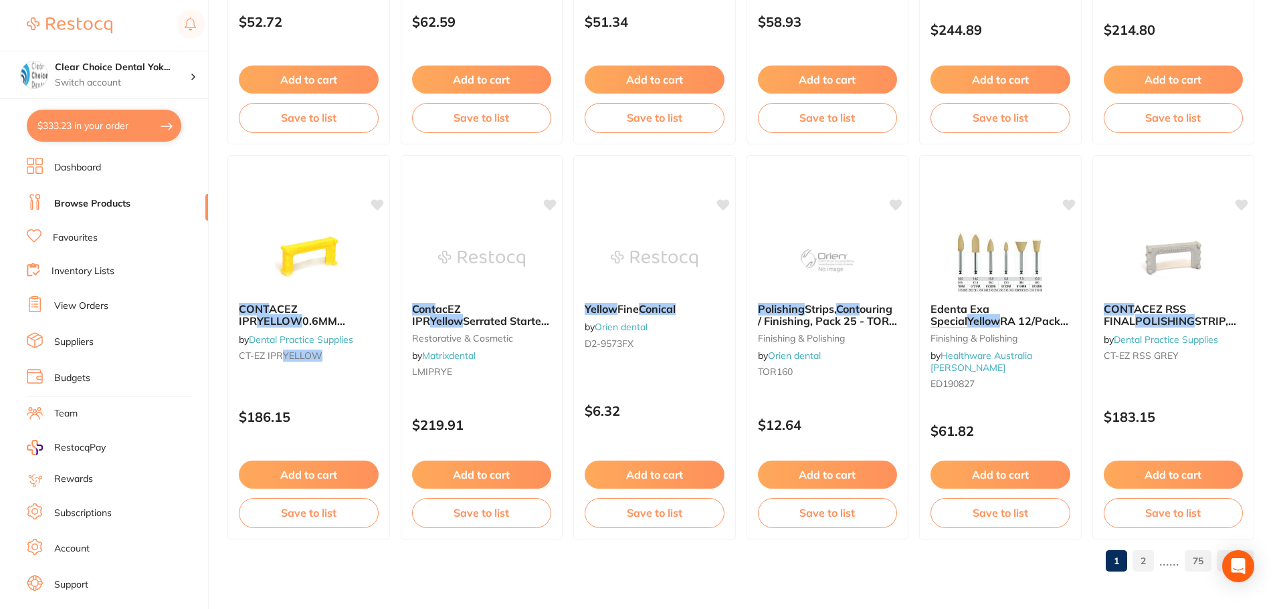
click at [1144, 559] on link "2" at bounding box center [1142, 561] width 21 height 27
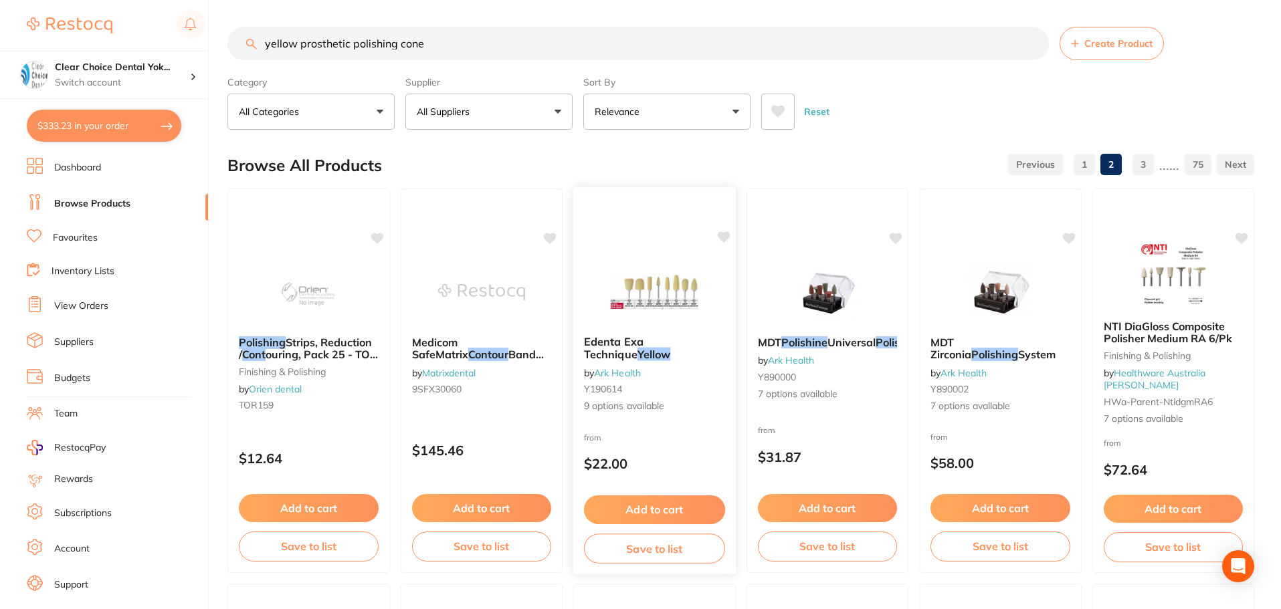
click at [651, 298] on img at bounding box center [655, 291] width 88 height 68
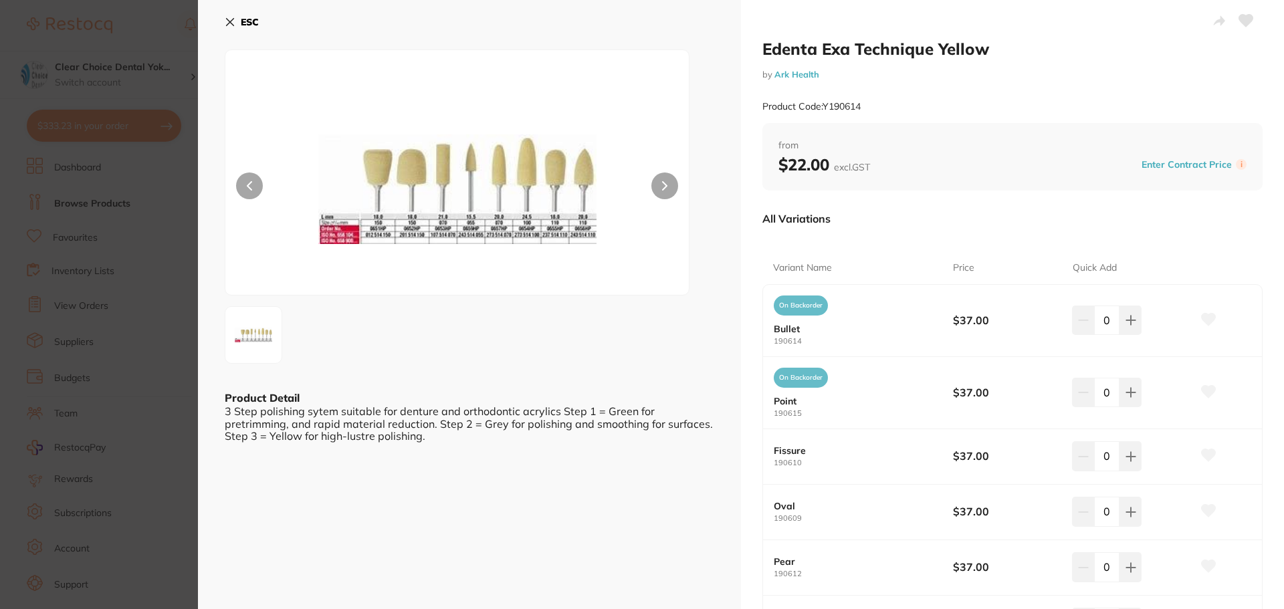
click at [663, 183] on icon at bounding box center [665, 186] width 4 height 8
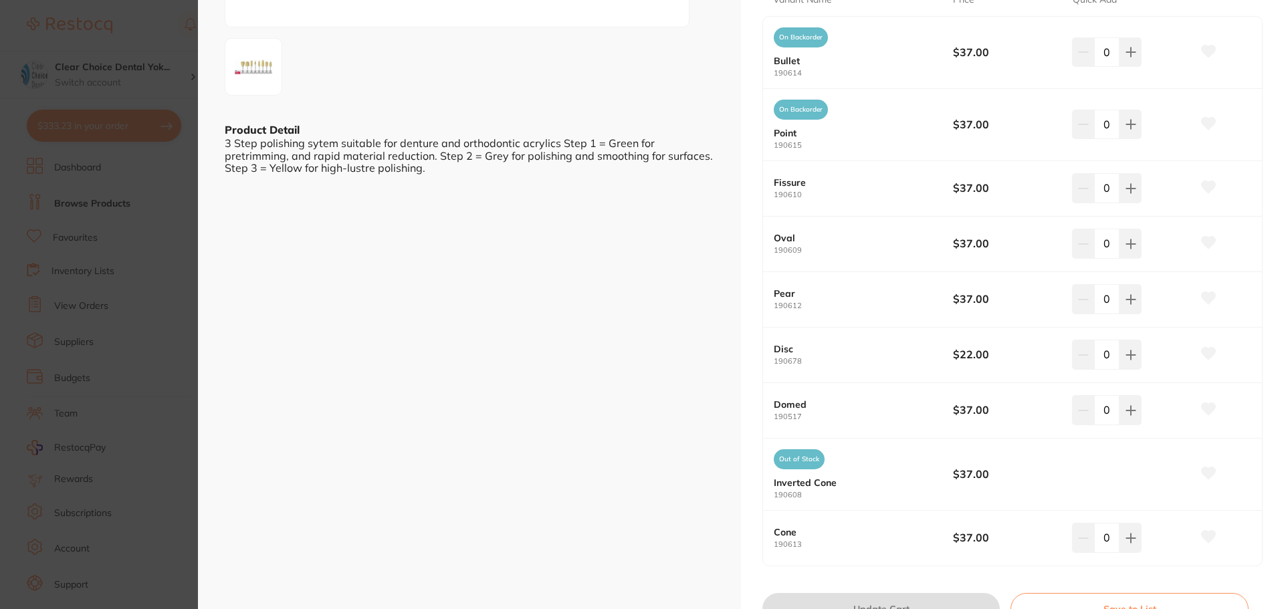
scroll to position [334, 0]
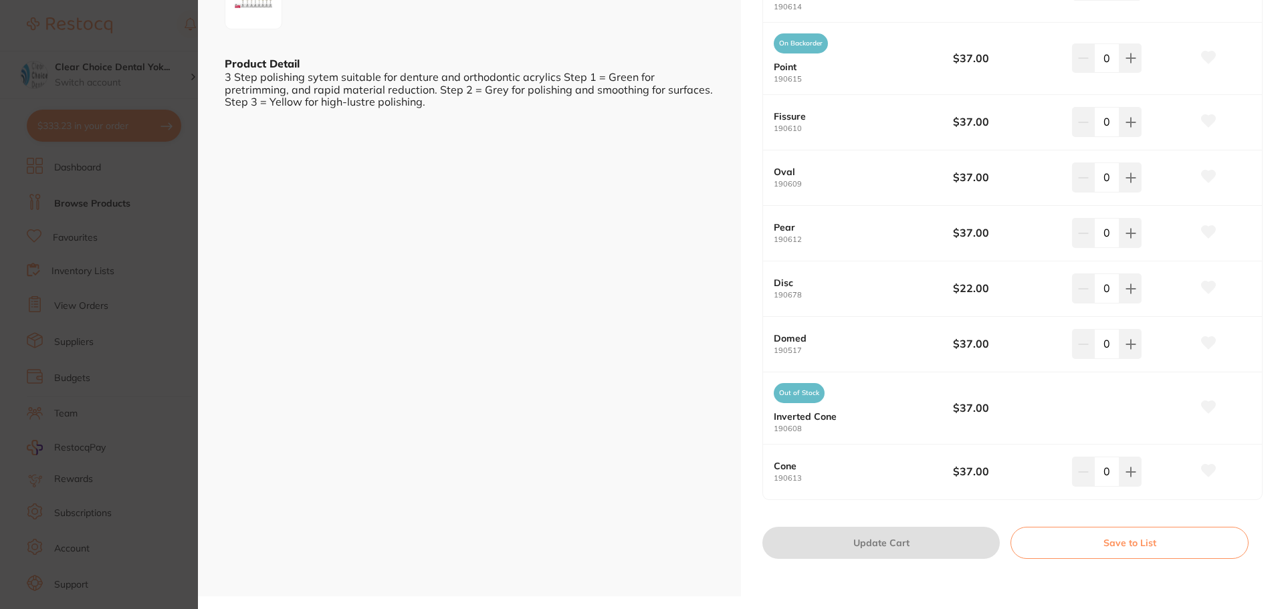
click at [799, 469] on b "Cone" at bounding box center [854, 466] width 161 height 11
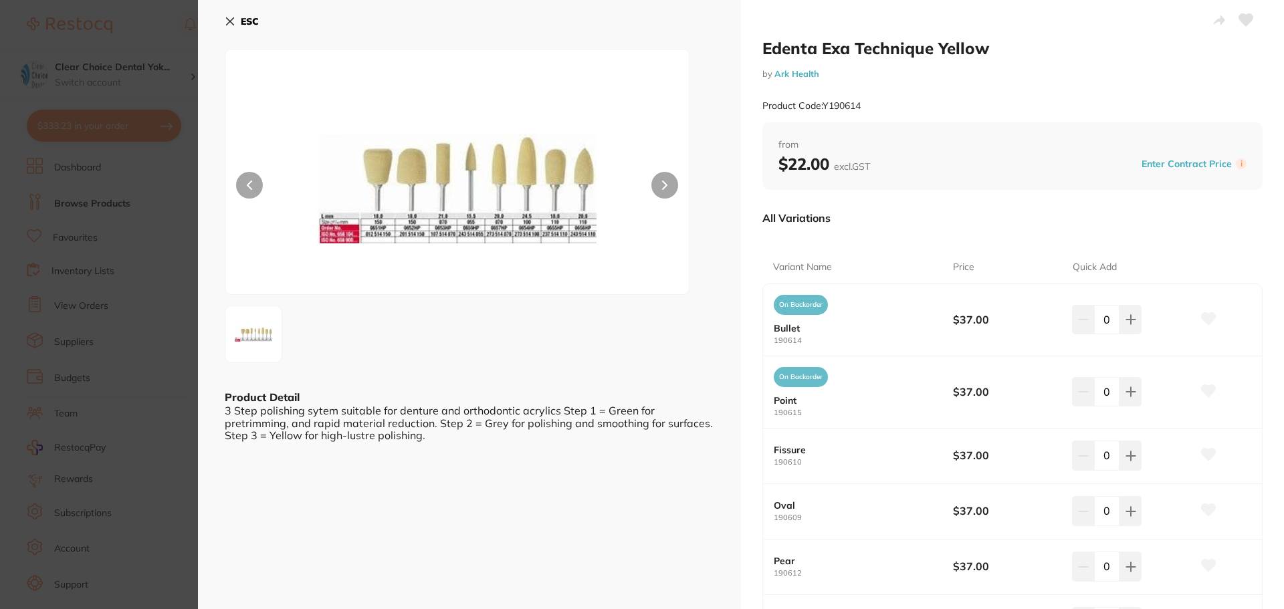
scroll to position [0, 0]
click at [229, 22] on icon at bounding box center [230, 22] width 11 height 11
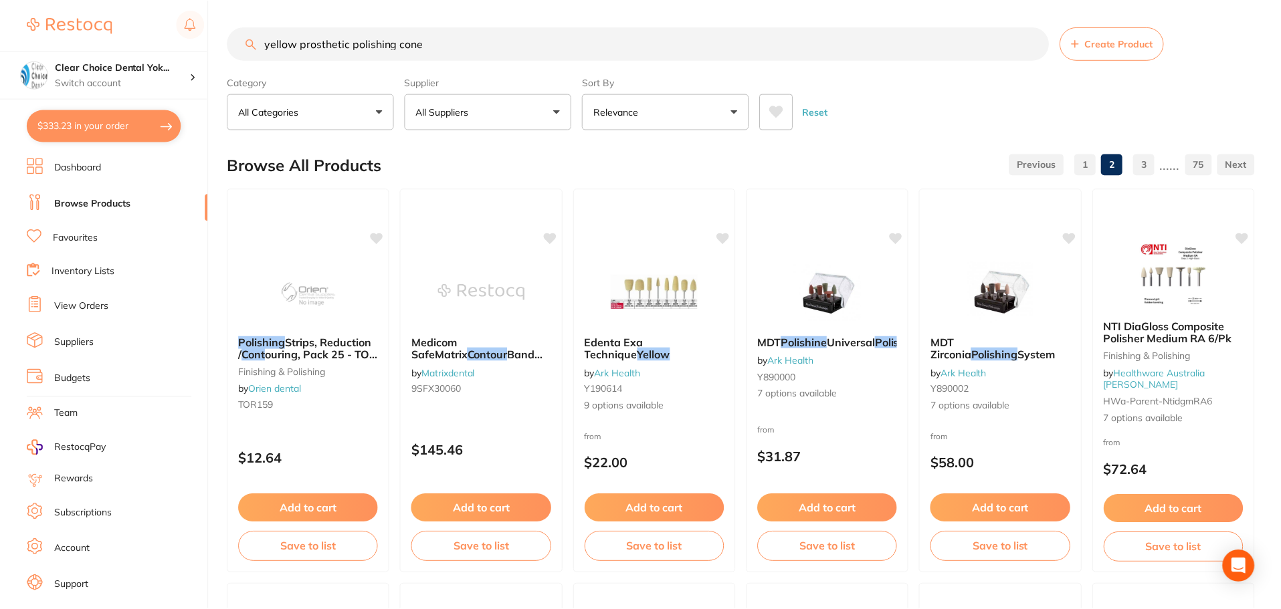
scroll to position [3196, 0]
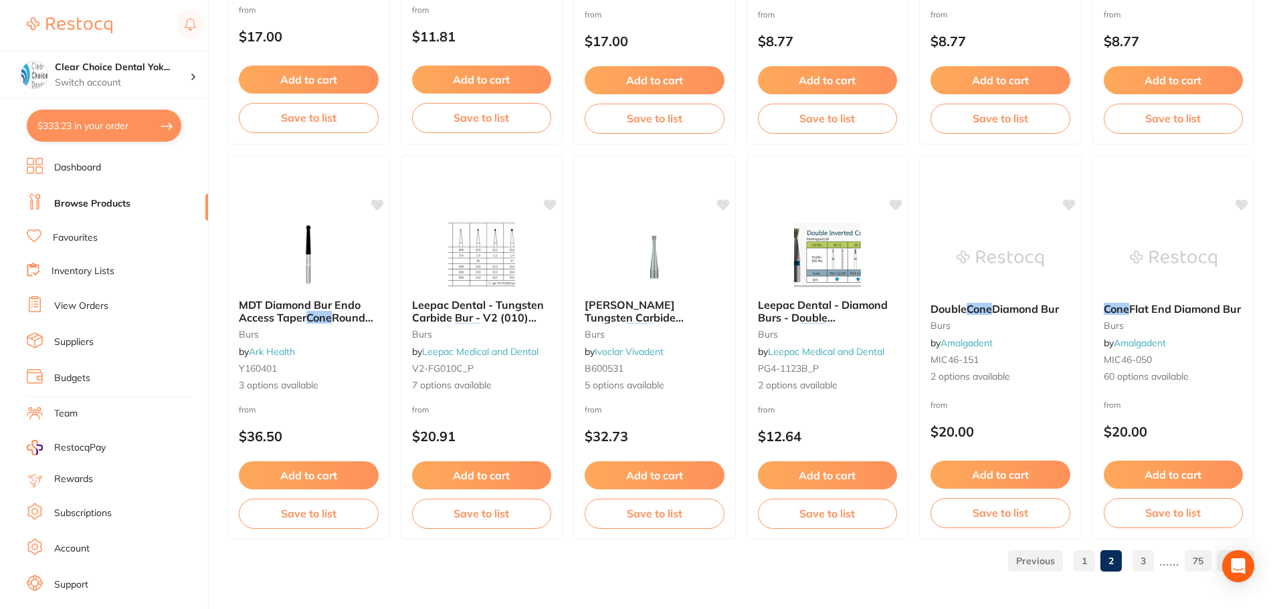
click at [1144, 562] on link "3" at bounding box center [1142, 561] width 21 height 27
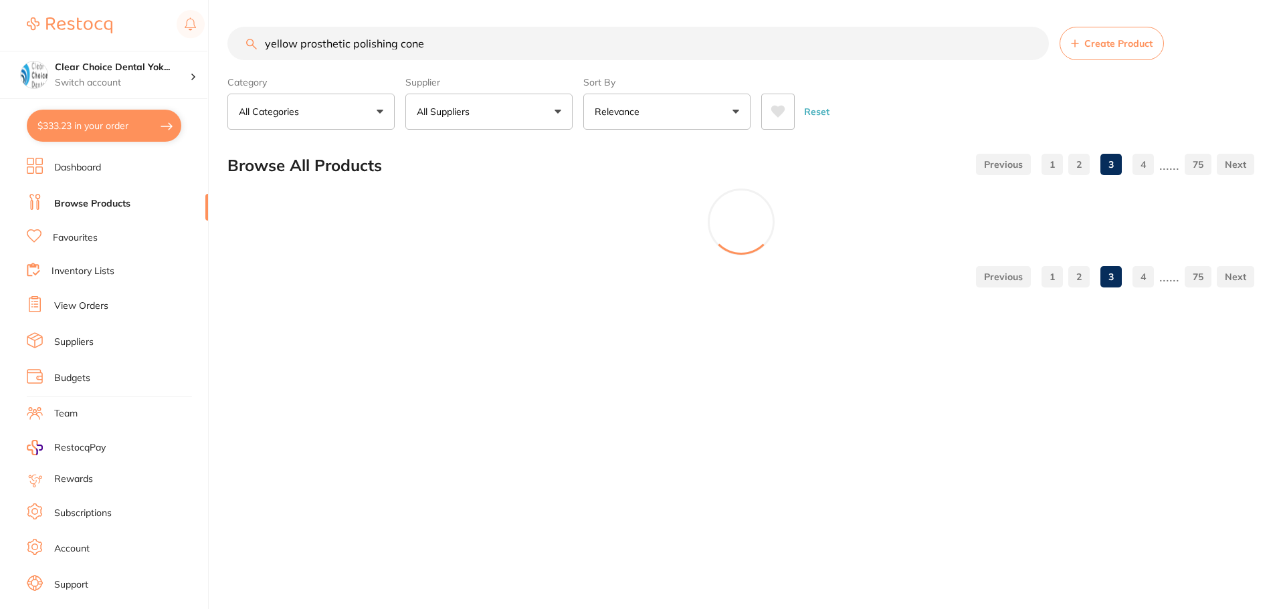
click at [485, 300] on main "yellow prosthetic polishing cone Create Product Category All Categories All Cat…" at bounding box center [753, 162] width 1053 height 325
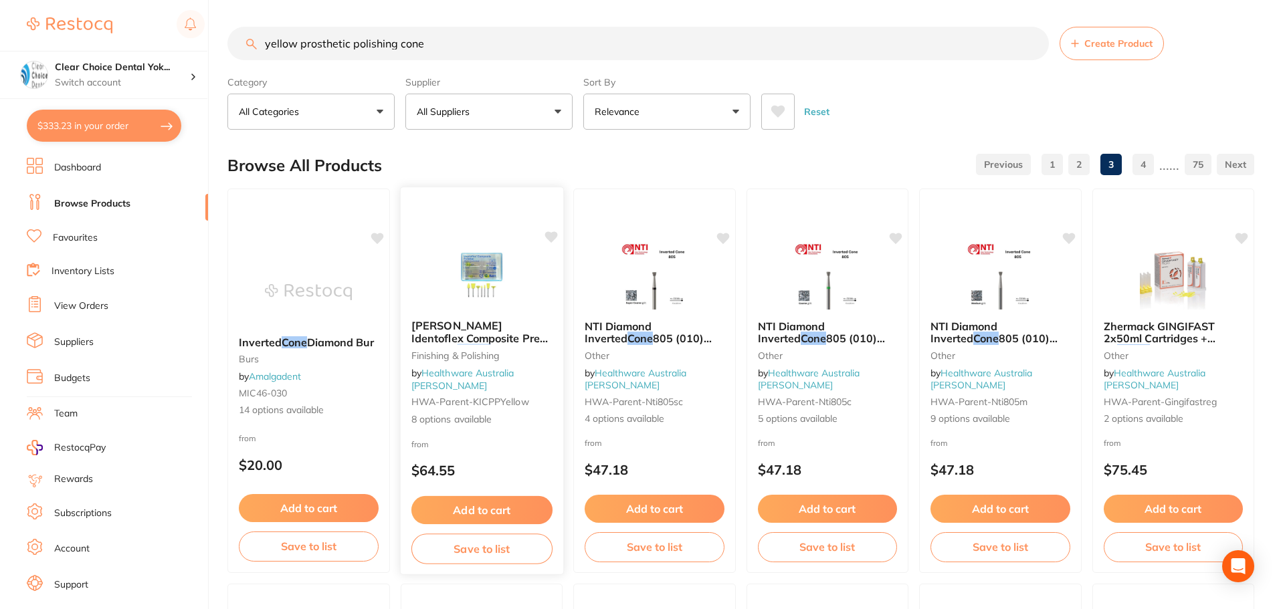
click at [480, 308] on img at bounding box center [481, 275] width 88 height 68
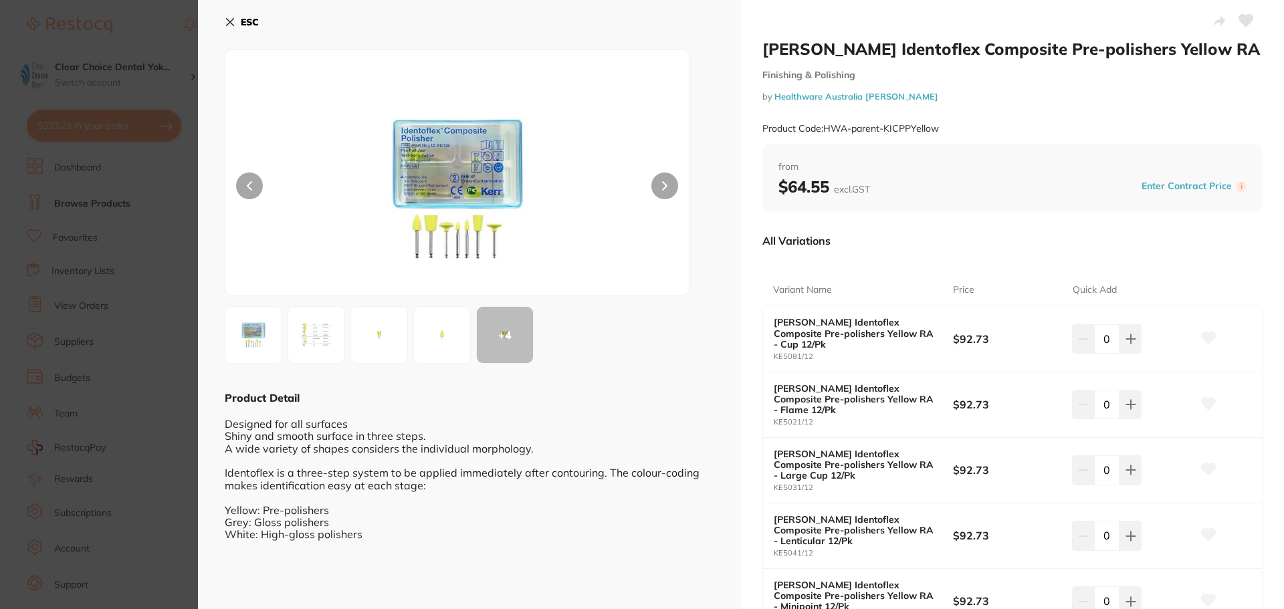
click at [325, 340] on img at bounding box center [316, 335] width 48 height 48
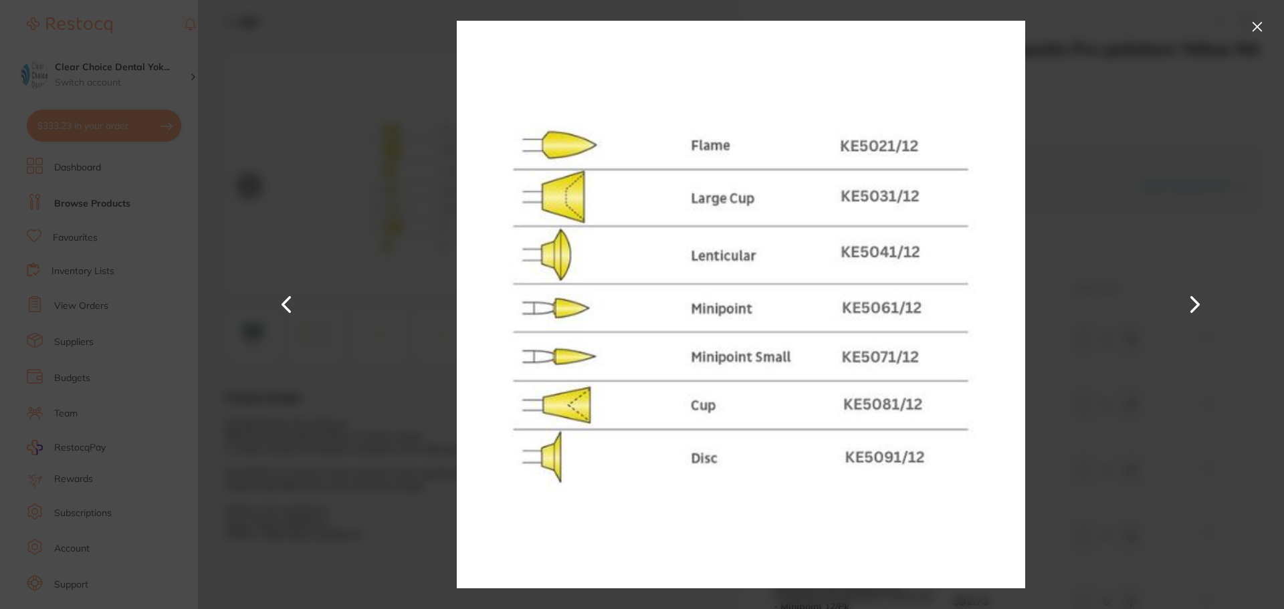
click at [1196, 306] on button at bounding box center [1195, 304] width 32 height 305
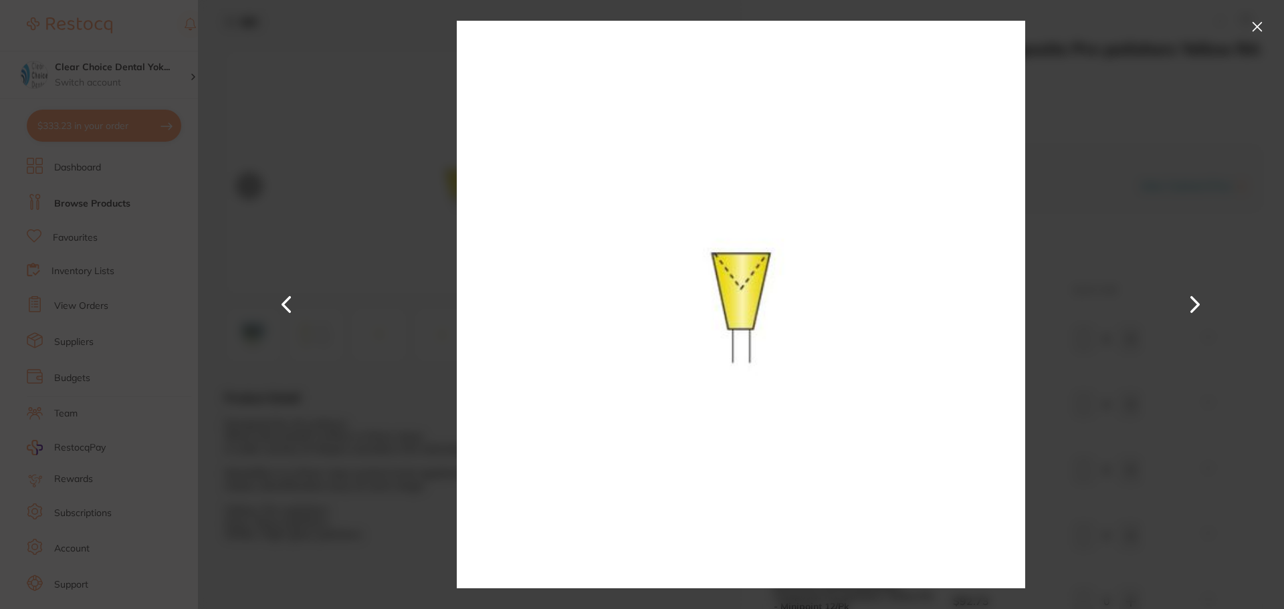
click at [1196, 306] on button at bounding box center [1195, 304] width 32 height 305
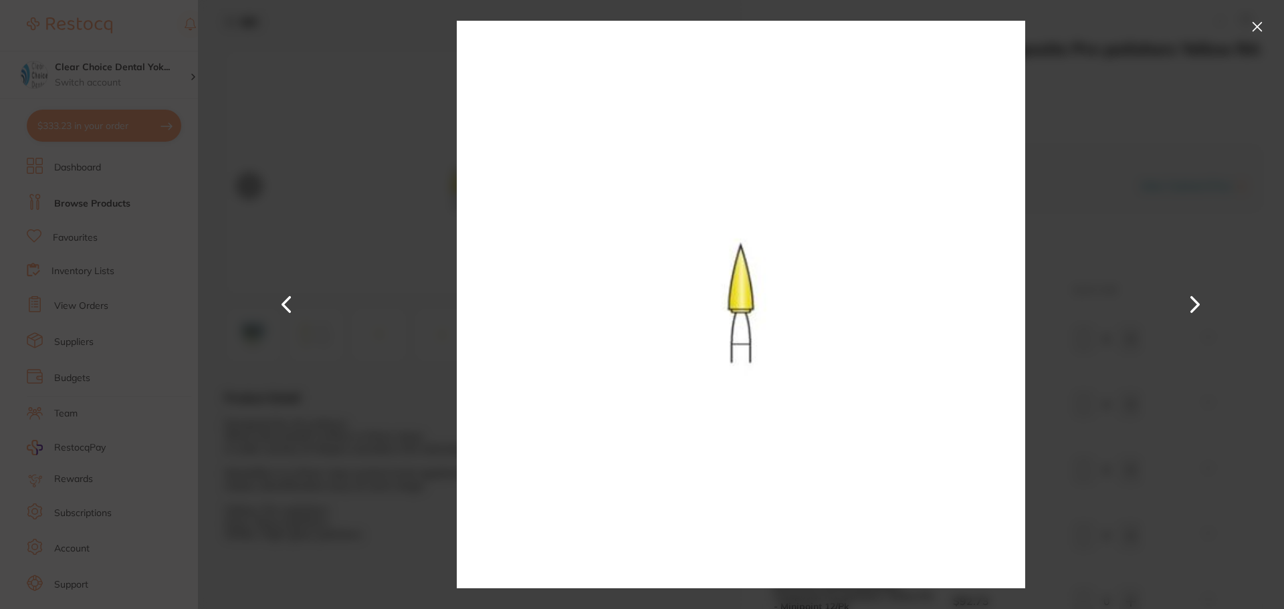
click at [1196, 306] on button at bounding box center [1195, 304] width 32 height 305
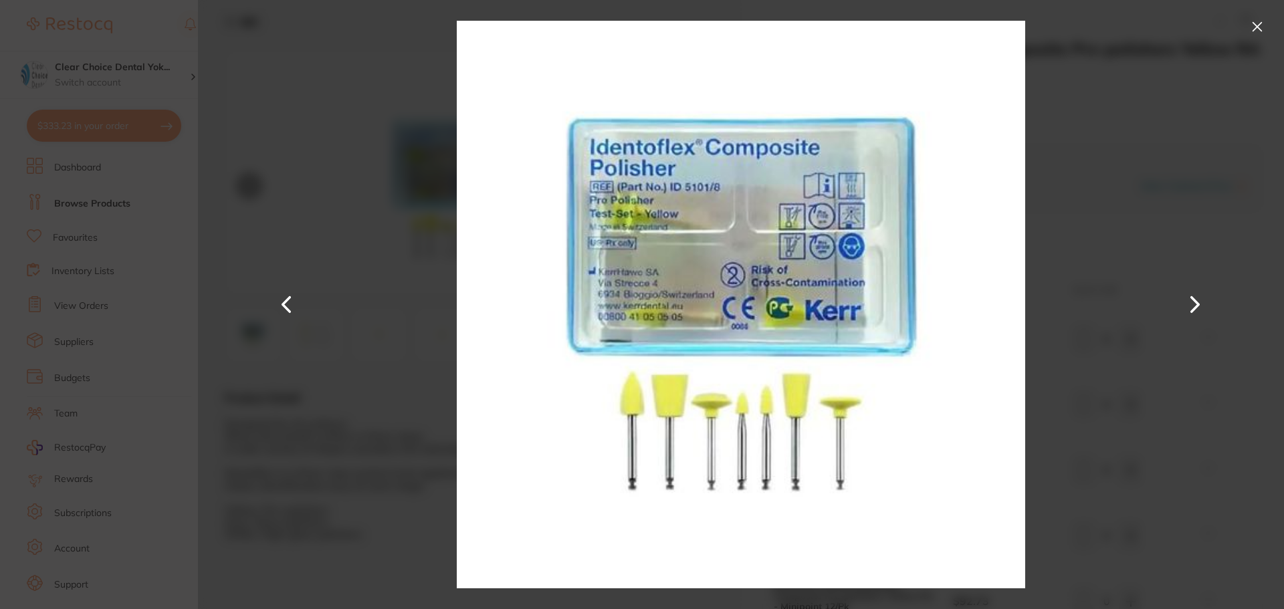
click at [1254, 21] on button at bounding box center [1257, 26] width 21 height 21
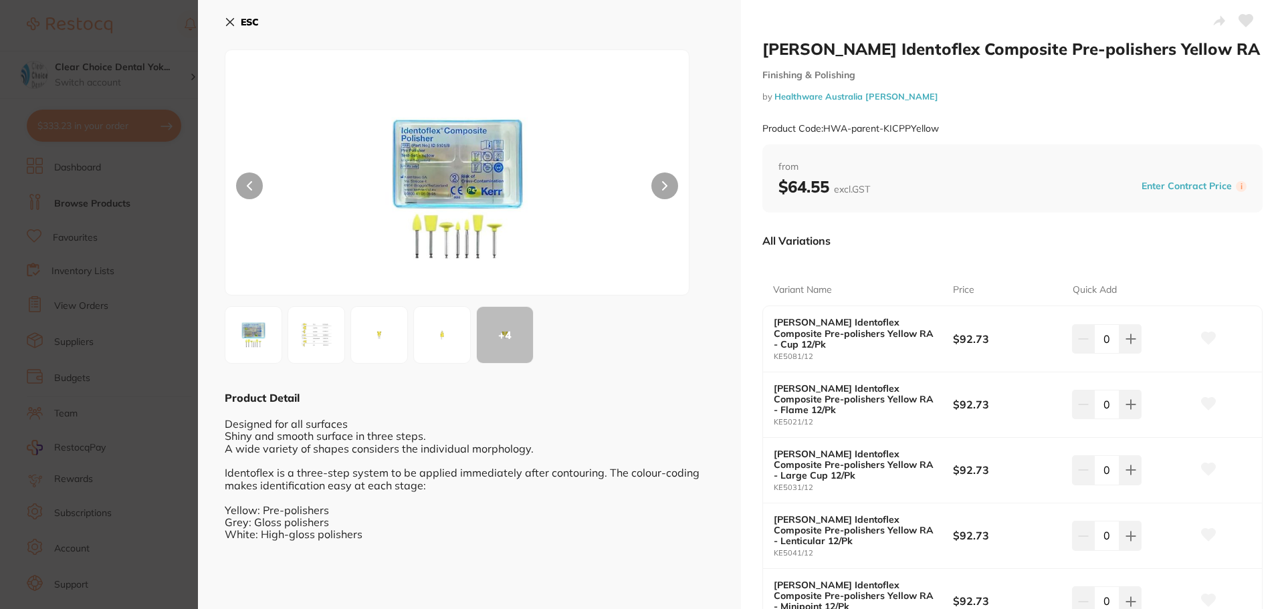
click at [229, 20] on icon at bounding box center [230, 22] width 7 height 7
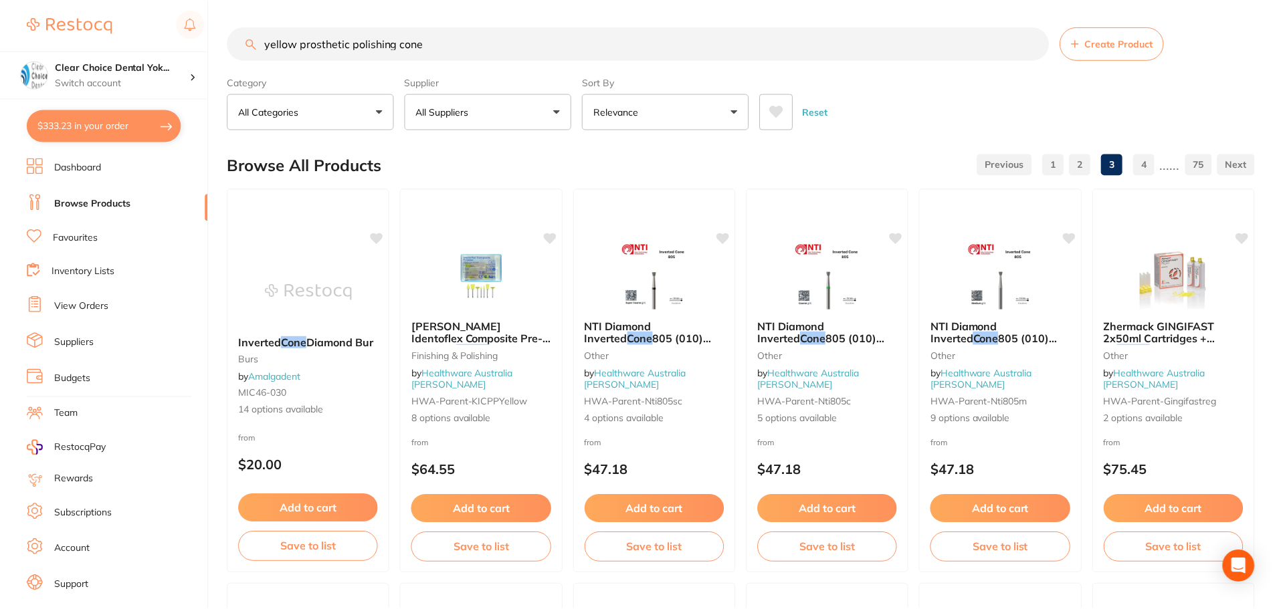
scroll to position [3196, 0]
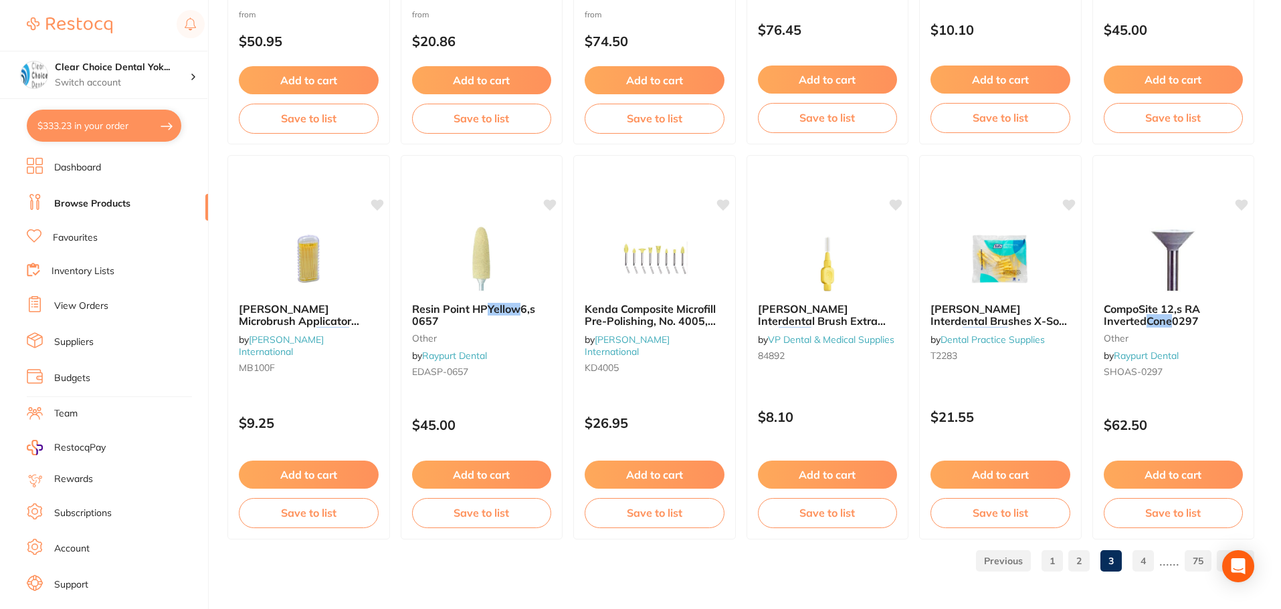
click at [1148, 556] on link "4" at bounding box center [1142, 561] width 21 height 27
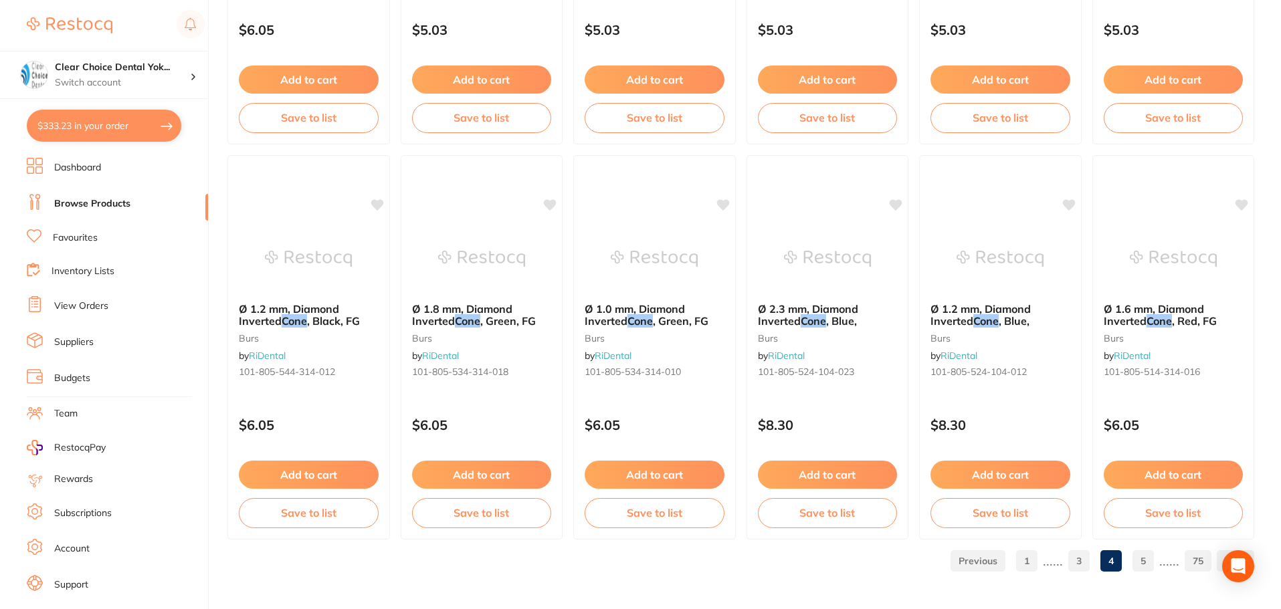
click at [1146, 559] on link "5" at bounding box center [1142, 561] width 21 height 27
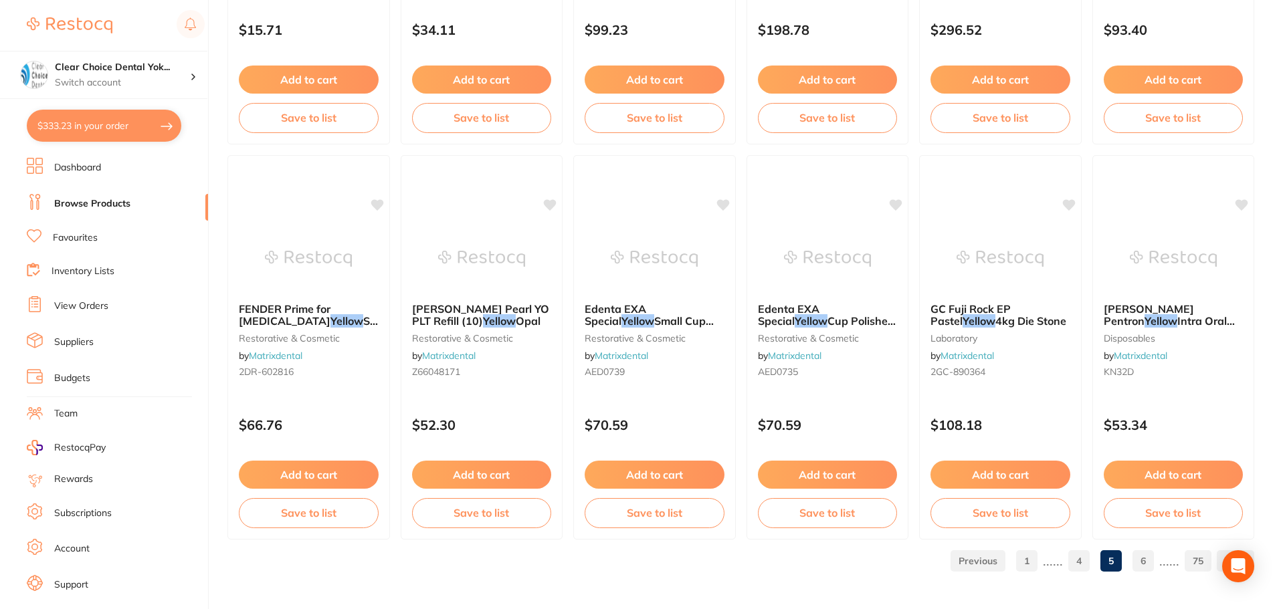
click at [1146, 566] on link "6" at bounding box center [1142, 561] width 21 height 27
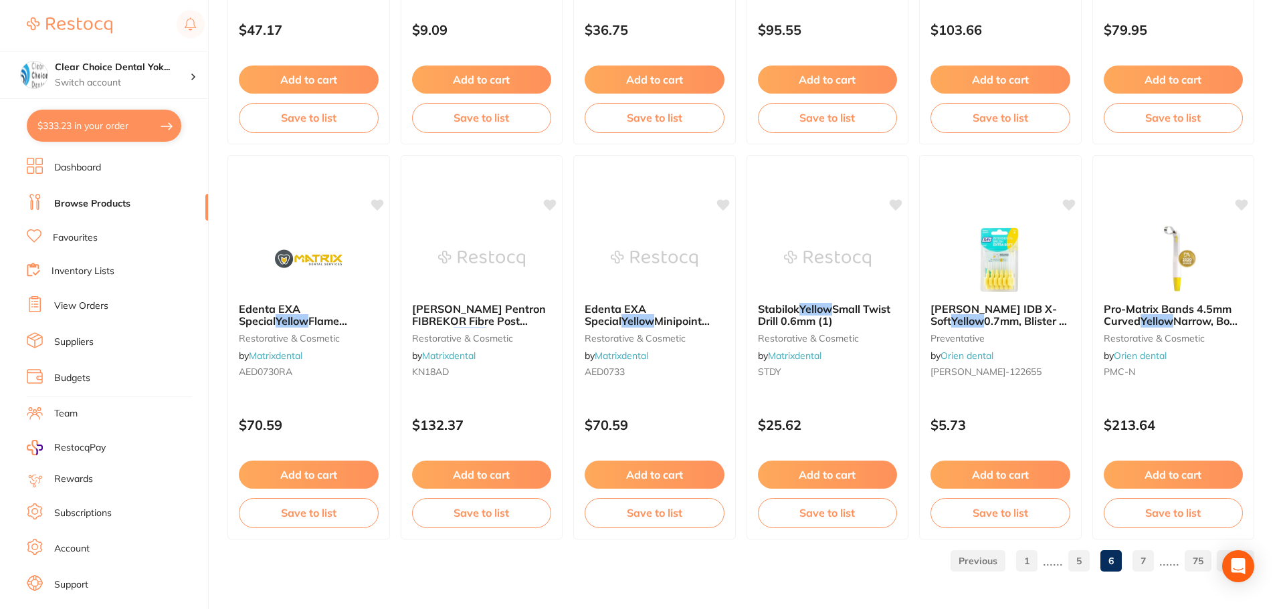
click at [1140, 566] on link "7" at bounding box center [1142, 561] width 21 height 27
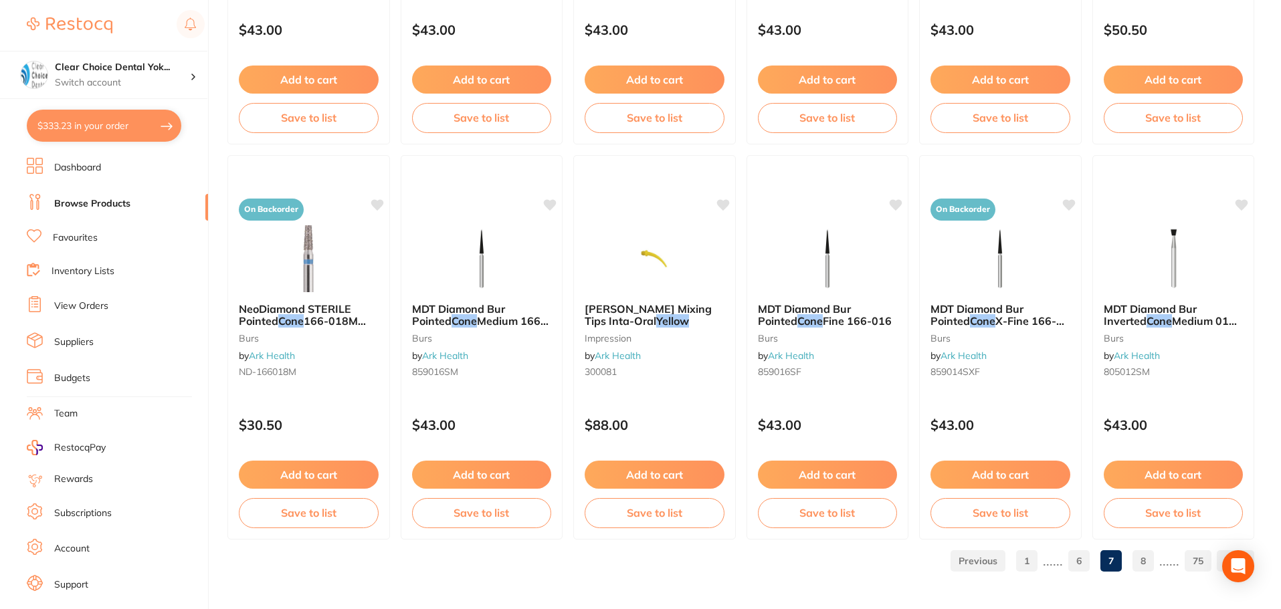
click at [1146, 558] on link "8" at bounding box center [1142, 561] width 21 height 27
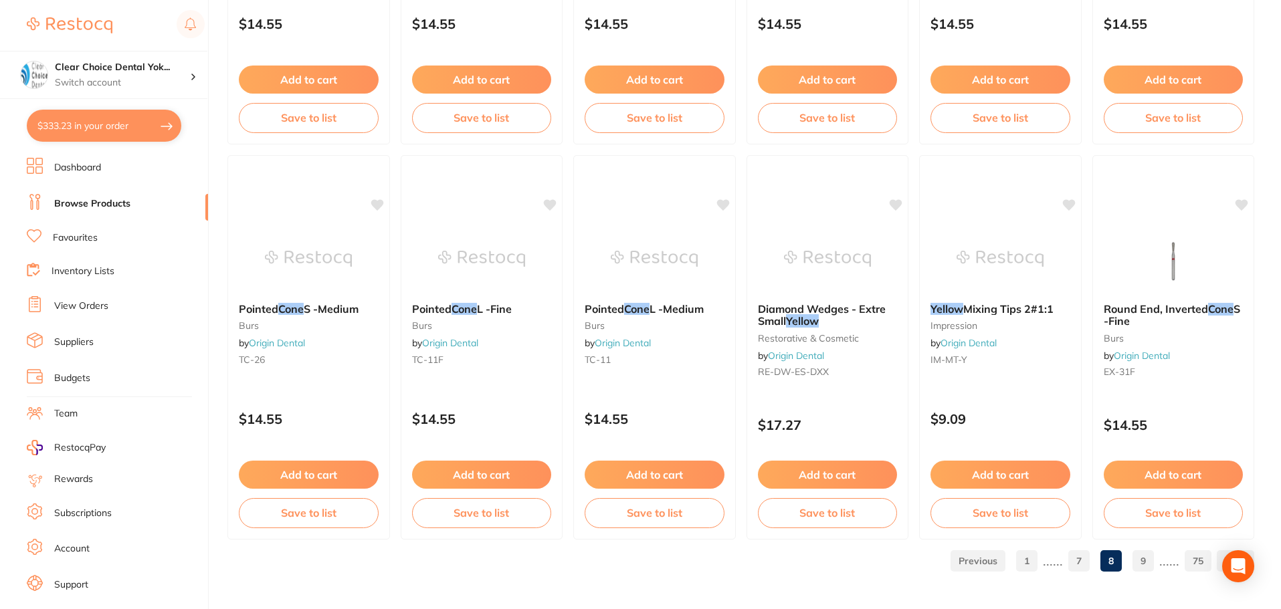
click at [1140, 562] on link "9" at bounding box center [1142, 561] width 21 height 27
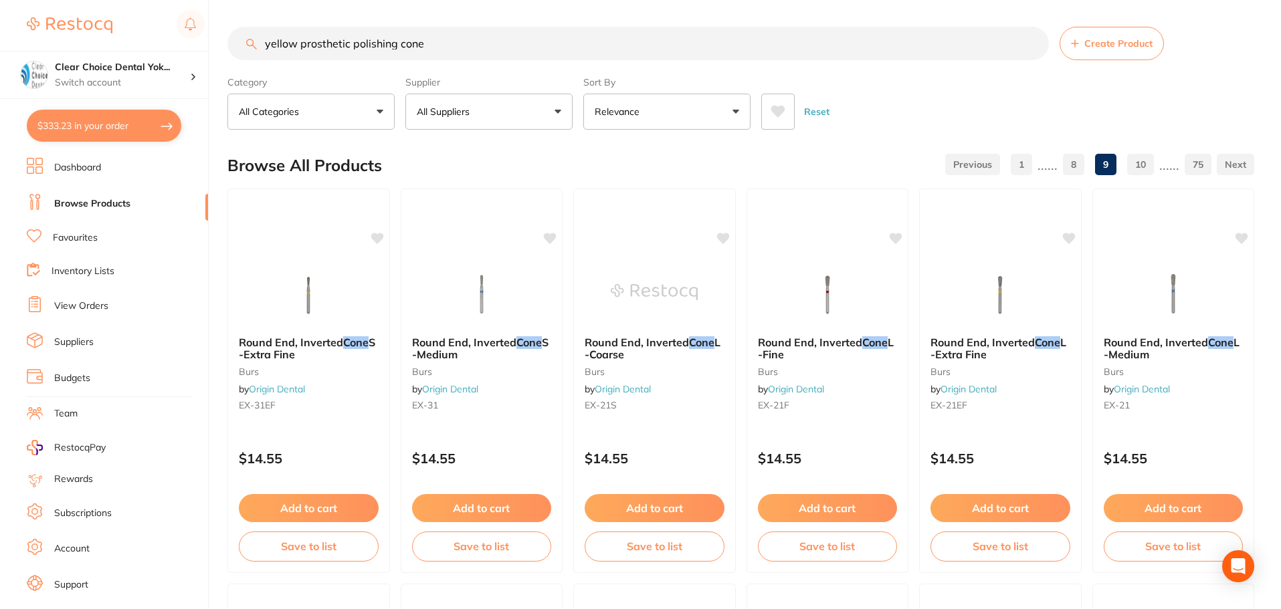
click at [348, 46] on input "yellow prosthetic polishing cone" at bounding box center [637, 43] width 821 height 33
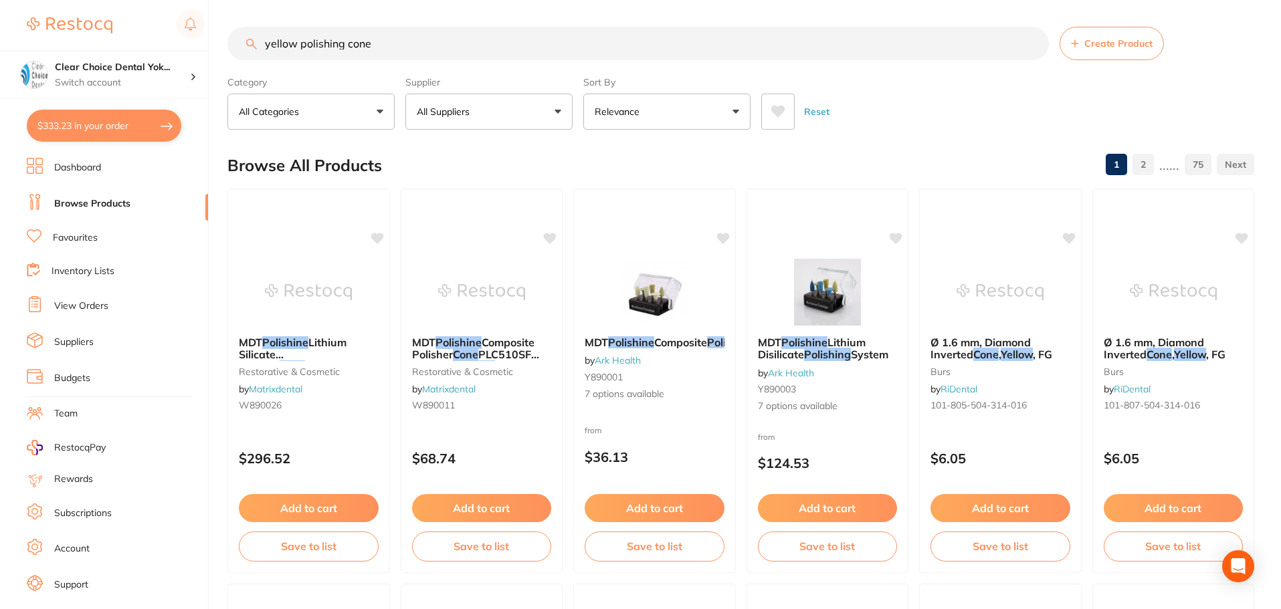
click at [381, 49] on input "yellow polishing cone" at bounding box center [637, 43] width 821 height 33
click at [382, 41] on input "yellow polishing cone fpr a straight" at bounding box center [637, 43] width 821 height 33
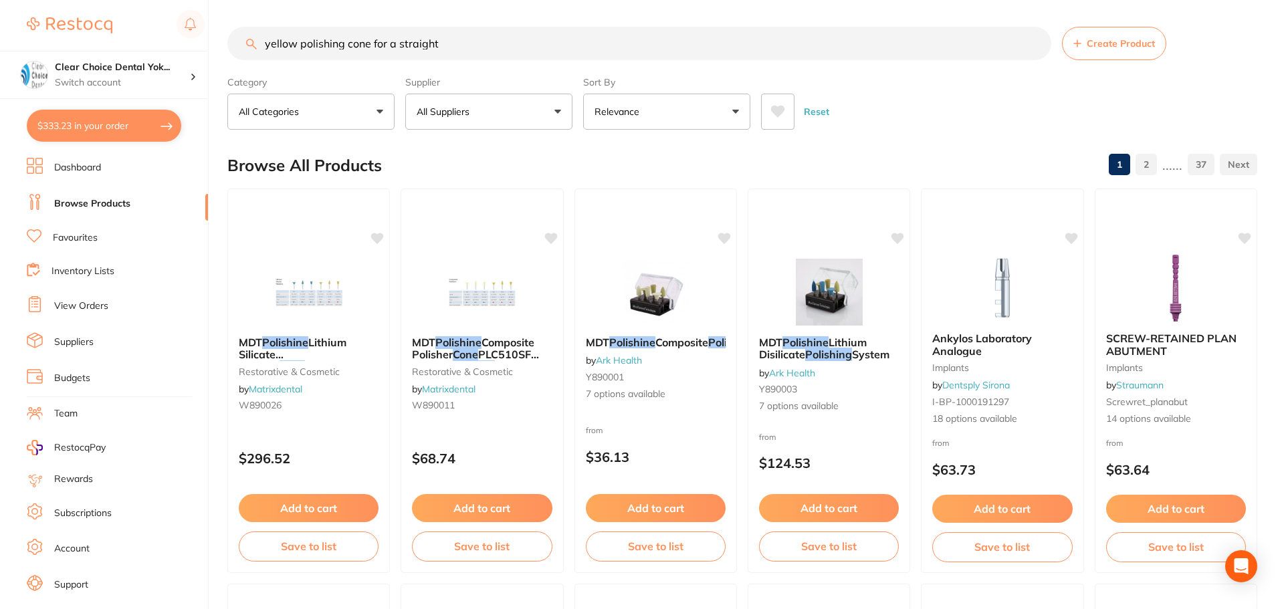
click at [394, 44] on input "yellow polishing cone for a straight" at bounding box center [639, 43] width 824 height 33
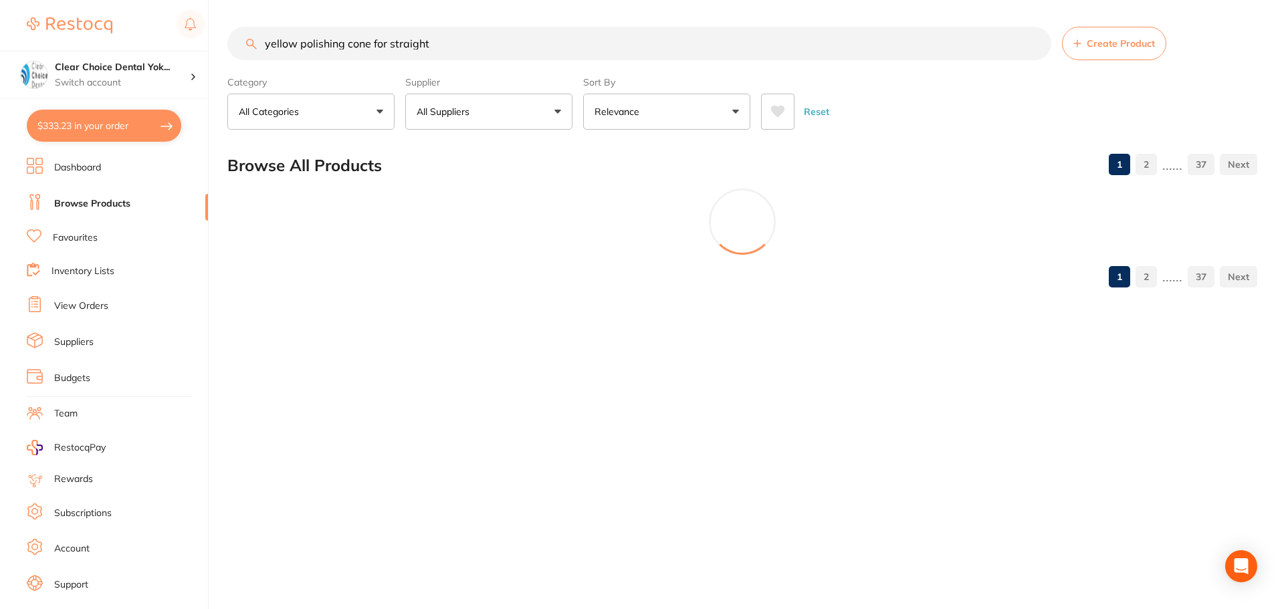
click at [438, 47] on input "yellow polishing cone for straight" at bounding box center [639, 43] width 824 height 33
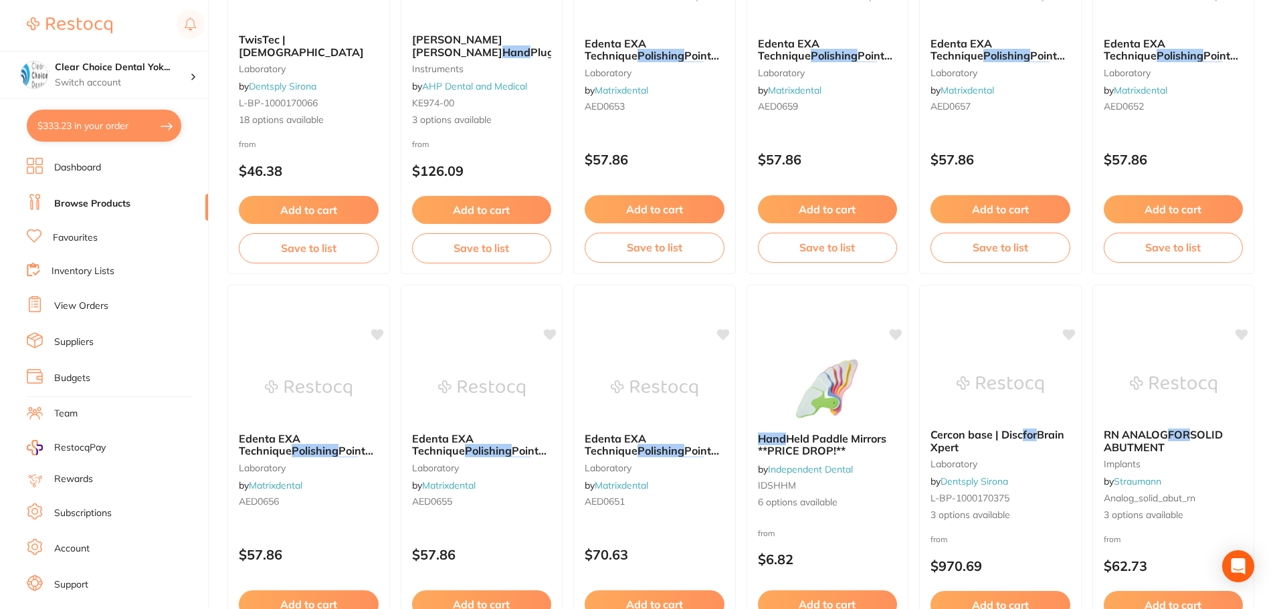
scroll to position [3076, 0]
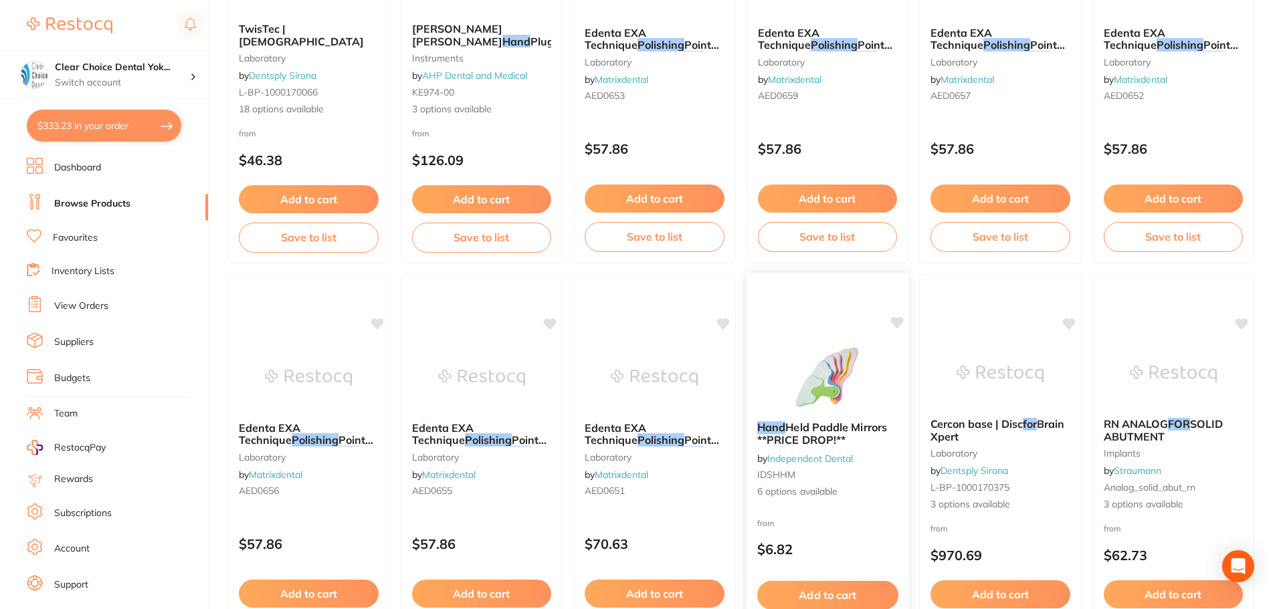
type input "yellow polishing cone for straight hand piece"
click at [834, 376] on img at bounding box center [827, 377] width 87 height 67
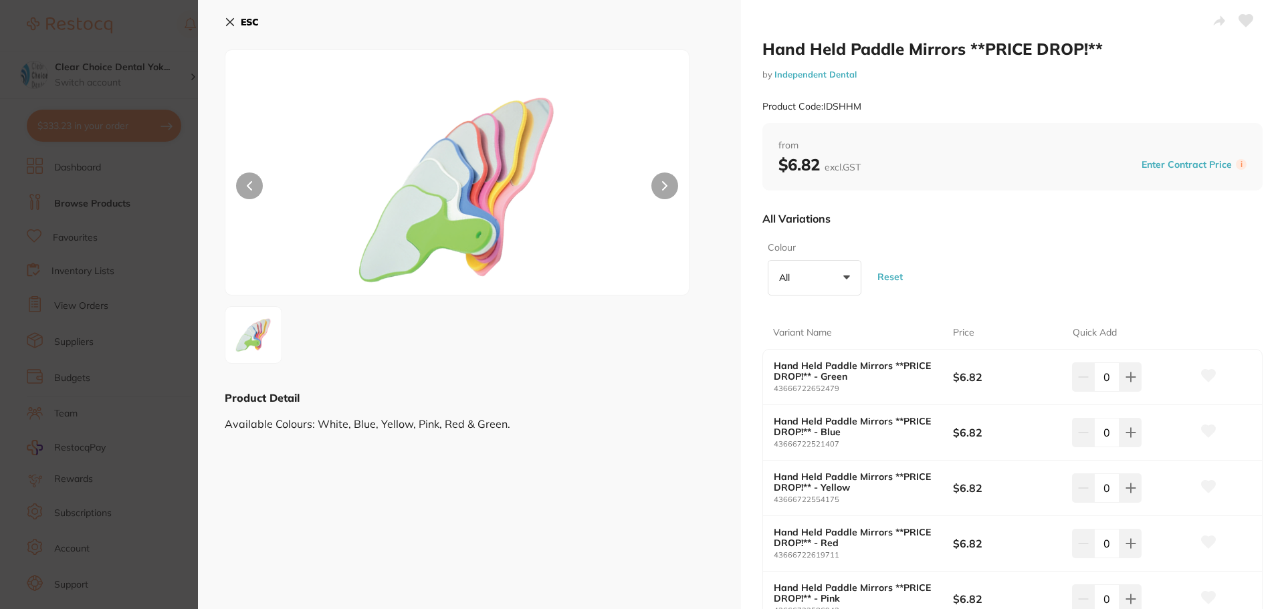
click at [665, 184] on icon at bounding box center [664, 185] width 5 height 9
click at [229, 22] on icon at bounding box center [230, 22] width 7 height 7
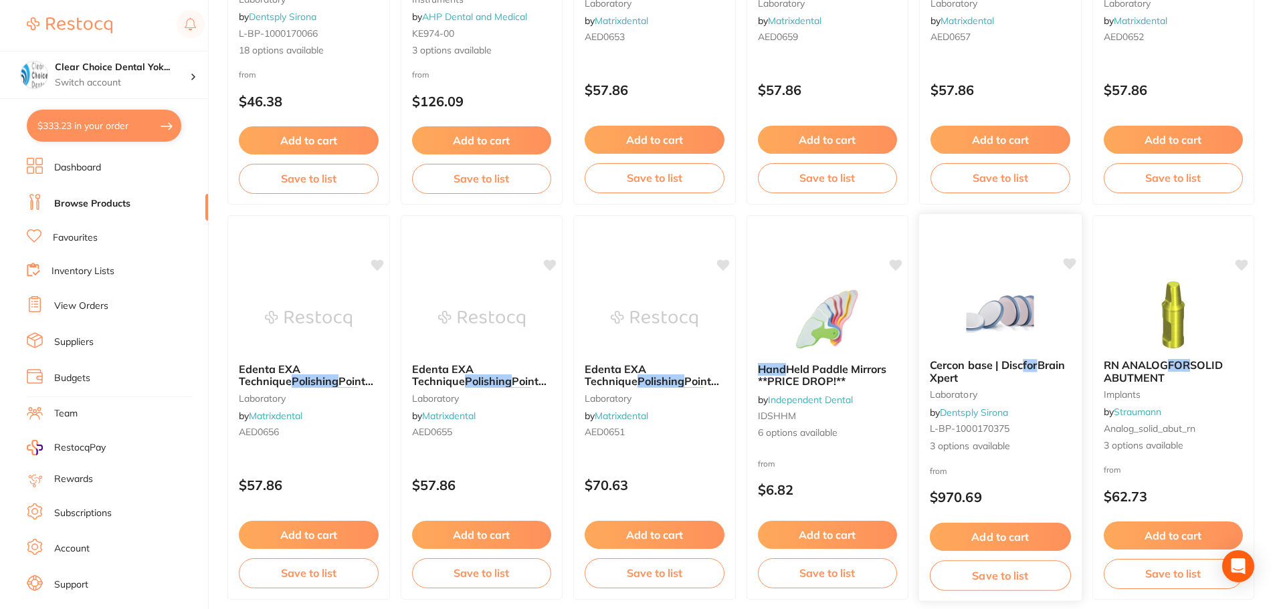
scroll to position [3196, 0]
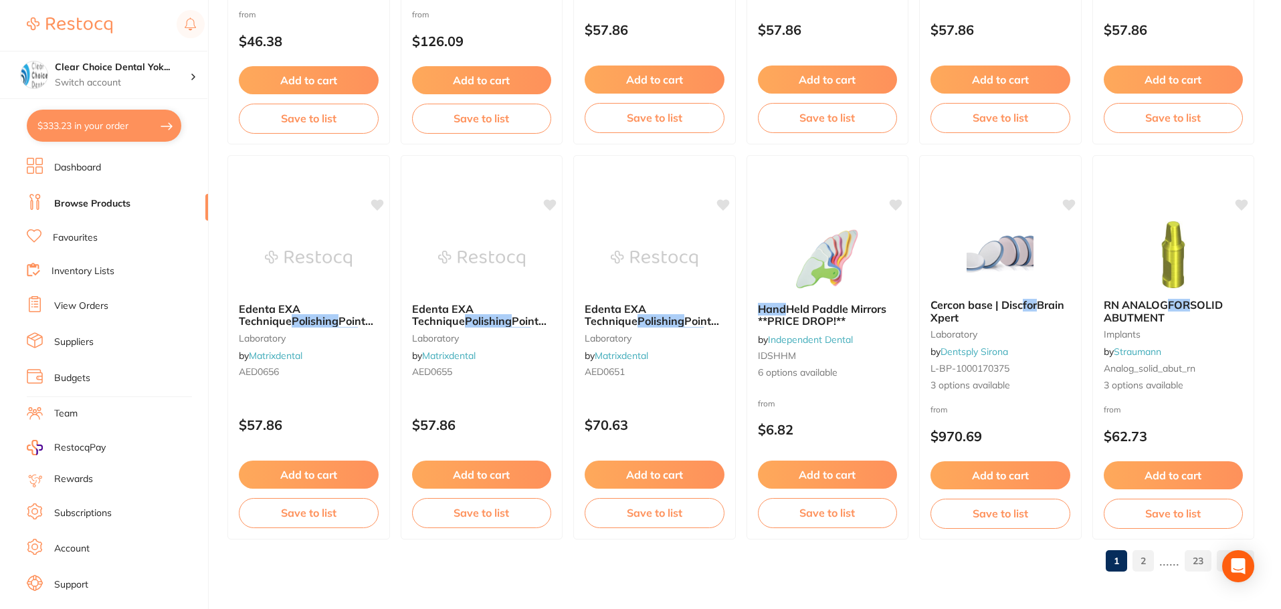
click at [1143, 560] on link "2" at bounding box center [1142, 561] width 21 height 27
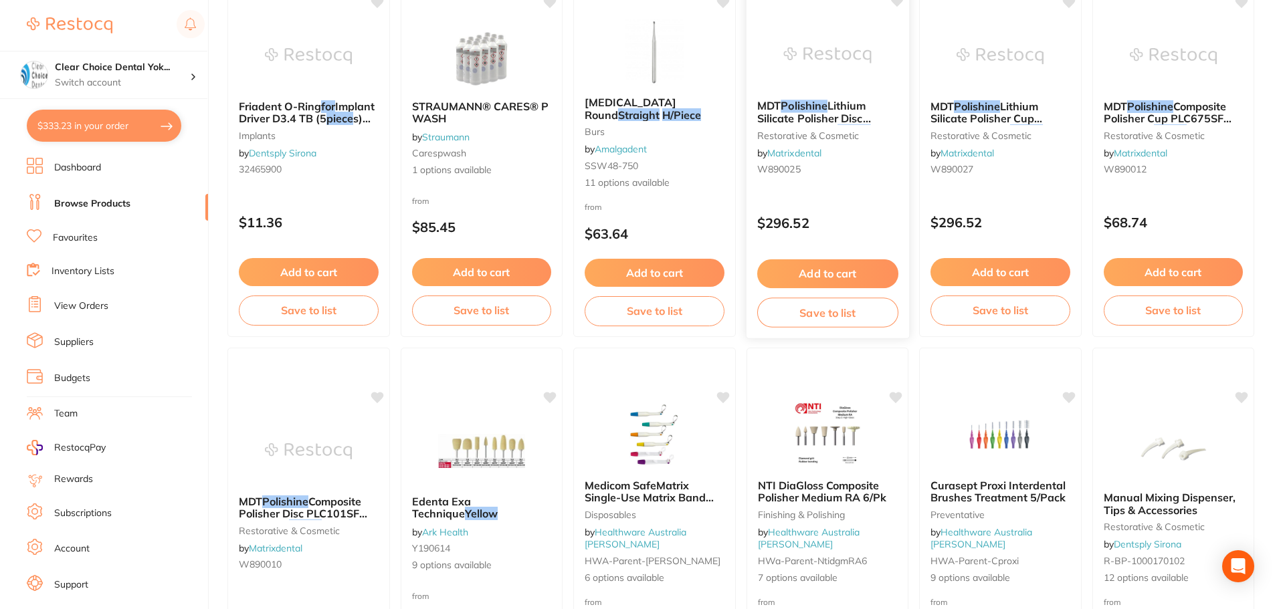
scroll to position [669, 0]
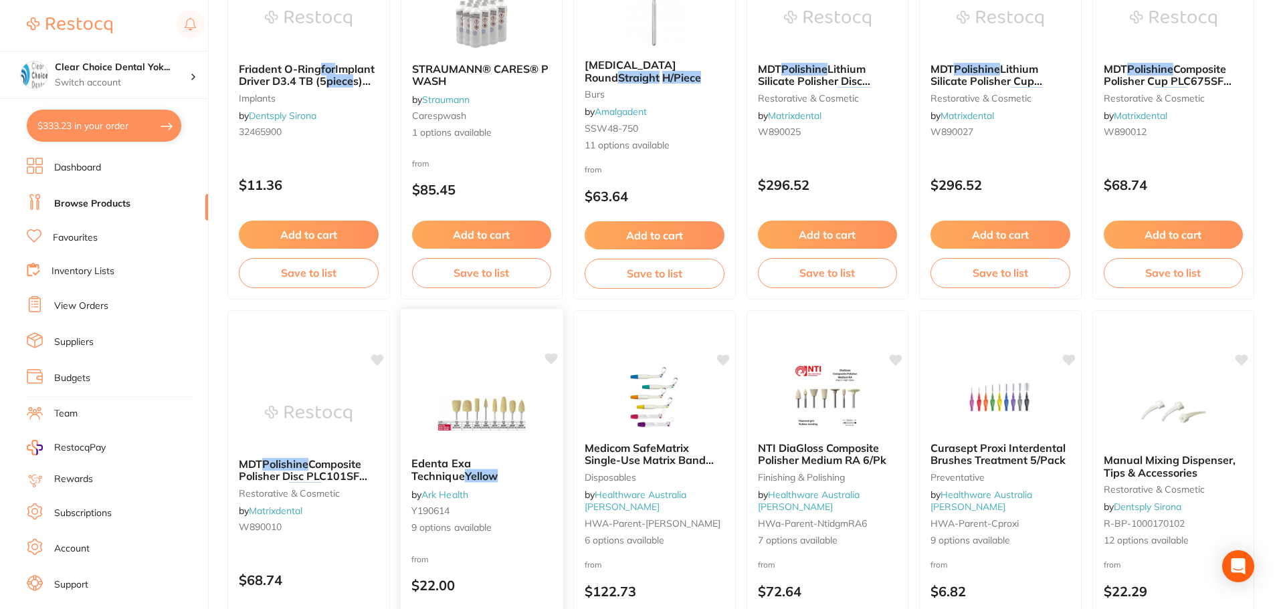
click at [505, 417] on img at bounding box center [481, 413] width 88 height 68
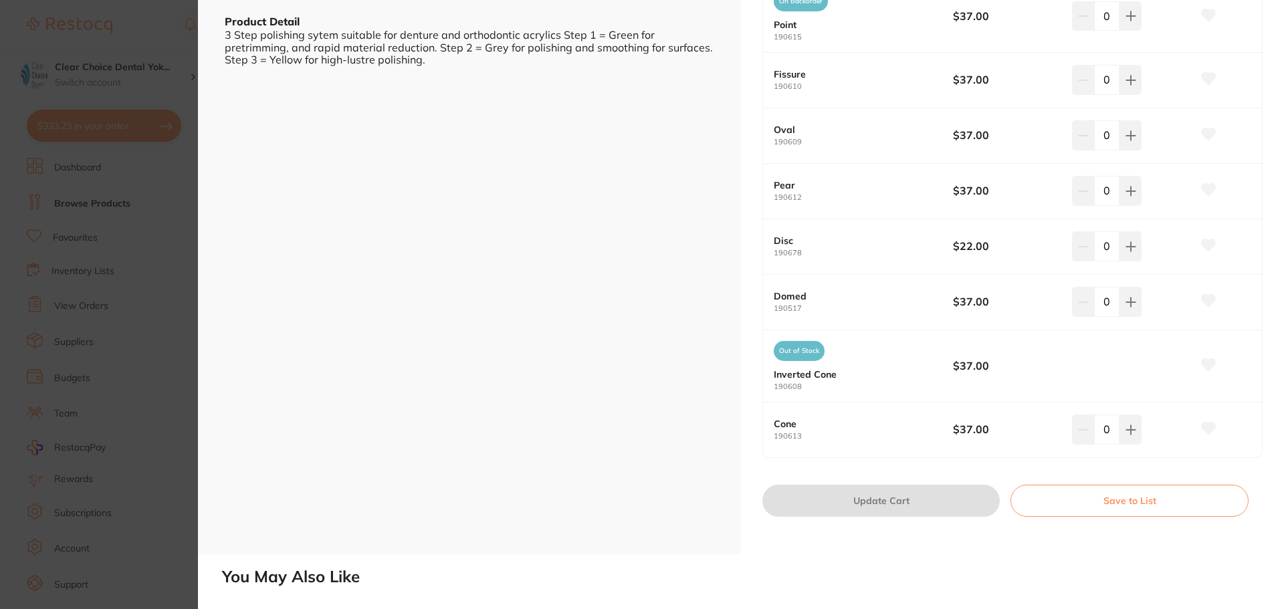
scroll to position [42, 0]
